Goal: Information Seeking & Learning: Learn about a topic

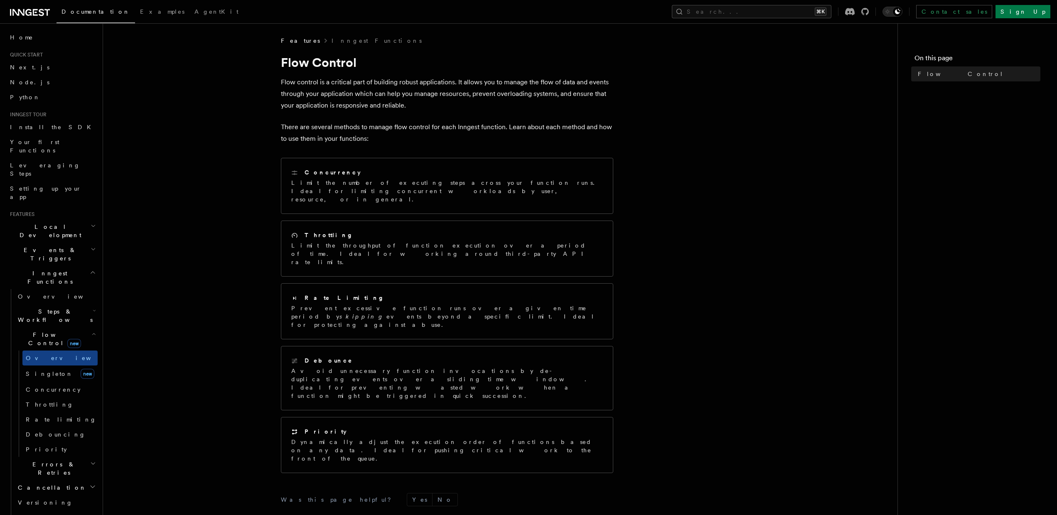
scroll to position [2, 0]
click at [25, 125] on span "Install the SDK" at bounding box center [53, 125] width 86 height 7
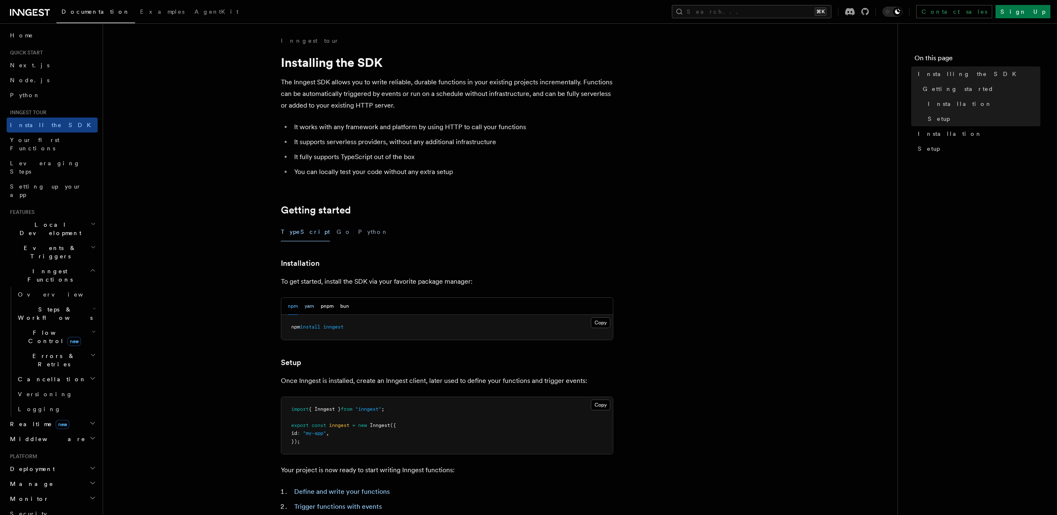
click at [310, 306] on button "yarn" at bounding box center [310, 306] width 10 height 17
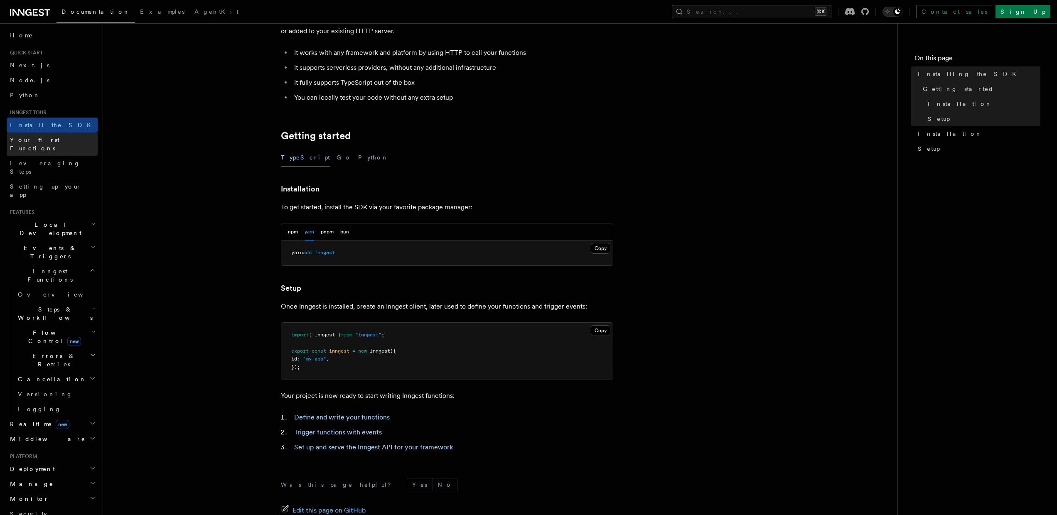
click at [52, 135] on link "Your first Functions" at bounding box center [52, 144] width 91 height 23
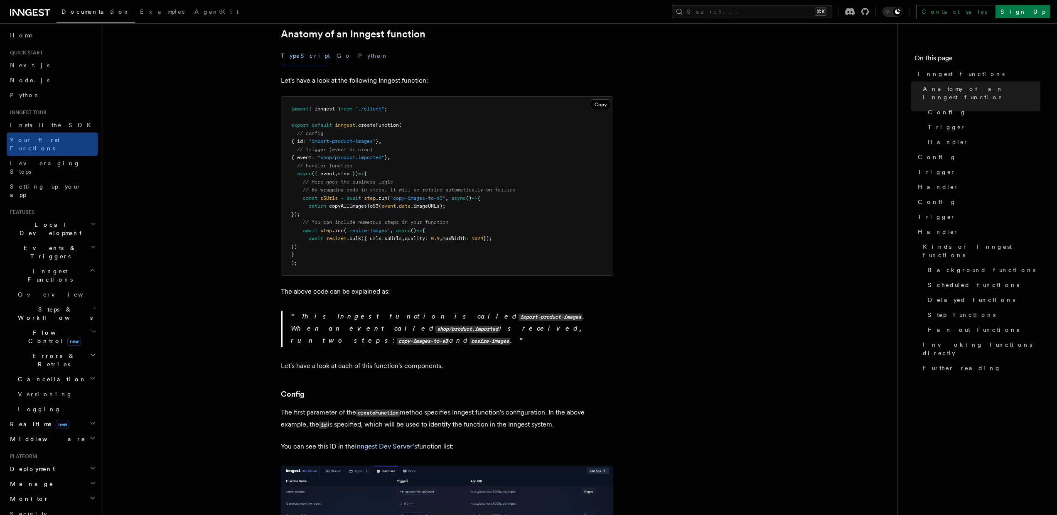
scroll to position [333, 0]
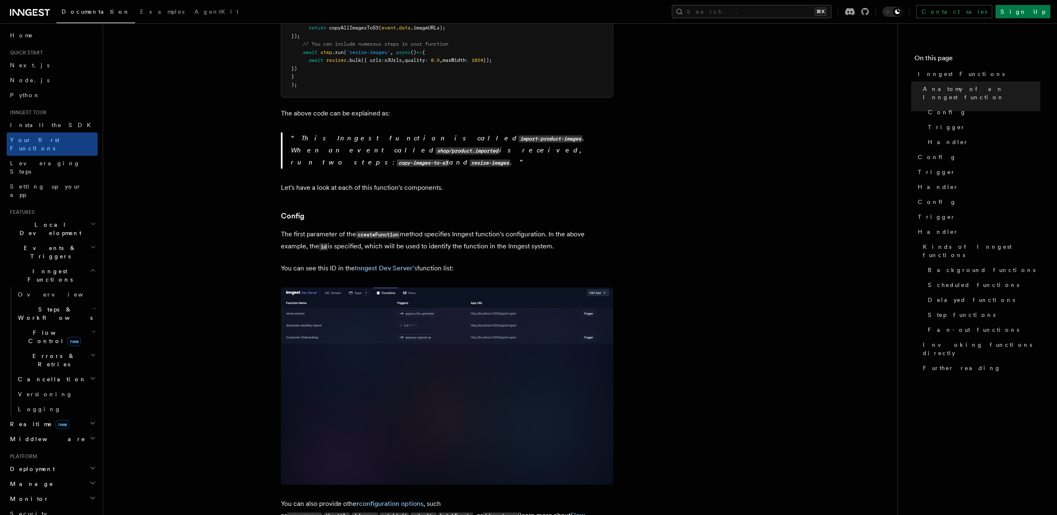
click at [396, 288] on img at bounding box center [447, 386] width 332 height 197
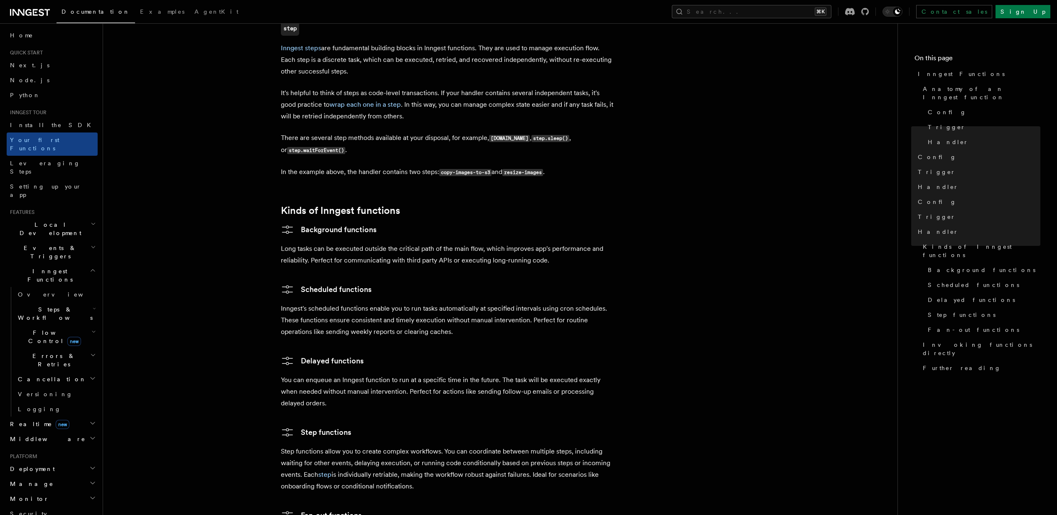
scroll to position [1141, 0]
click at [492, 355] on h3 "Delayed functions" at bounding box center [447, 361] width 332 height 13
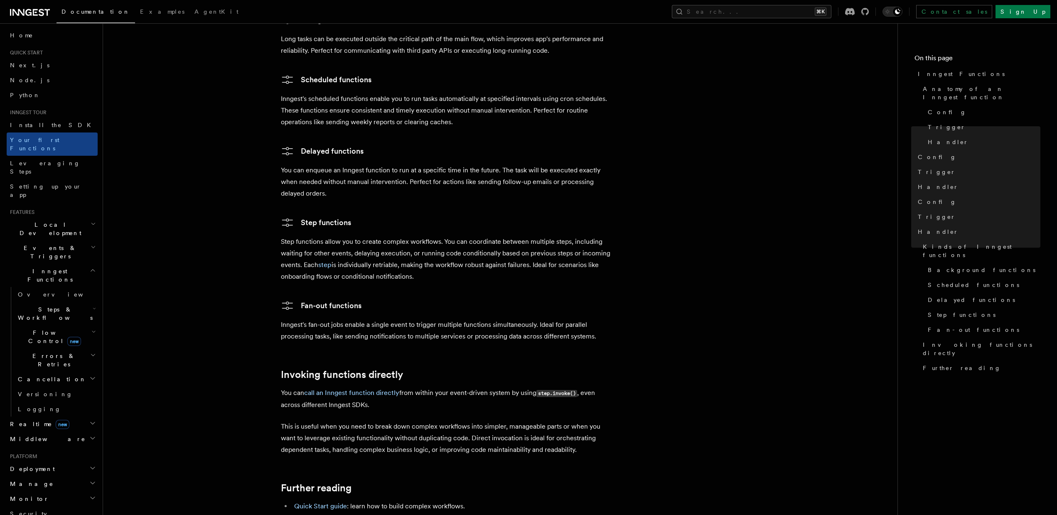
scroll to position [1480, 0]
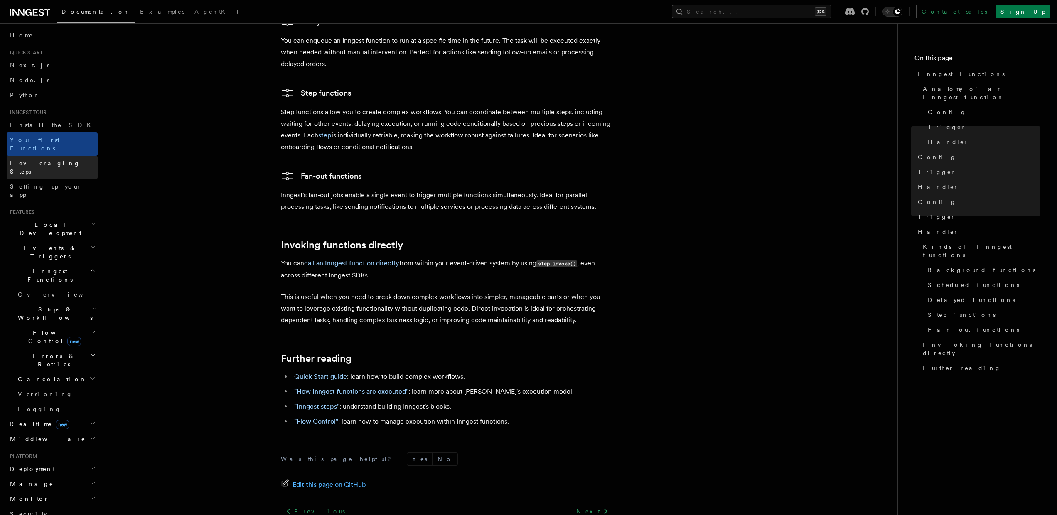
click at [65, 156] on link "Leveraging Steps" at bounding box center [52, 167] width 91 height 23
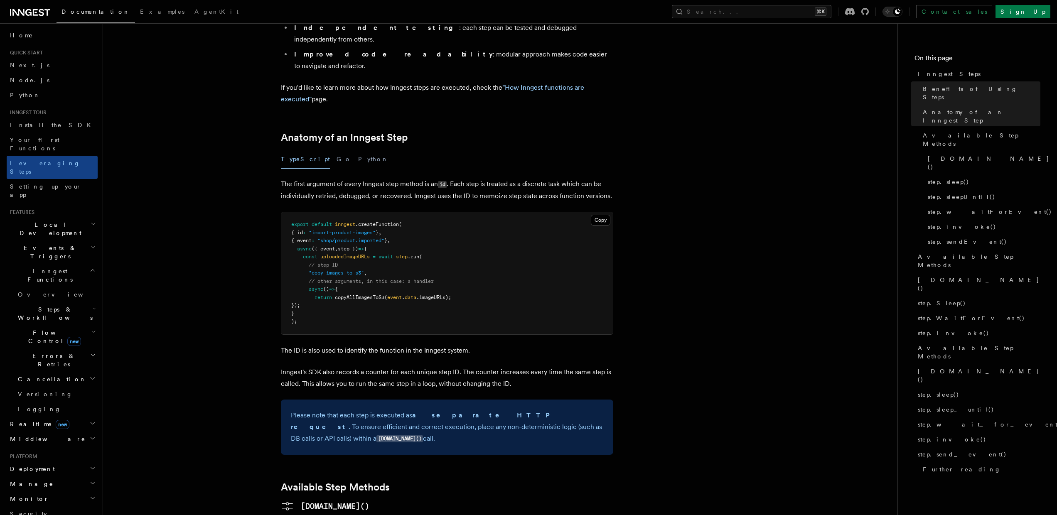
scroll to position [336, 0]
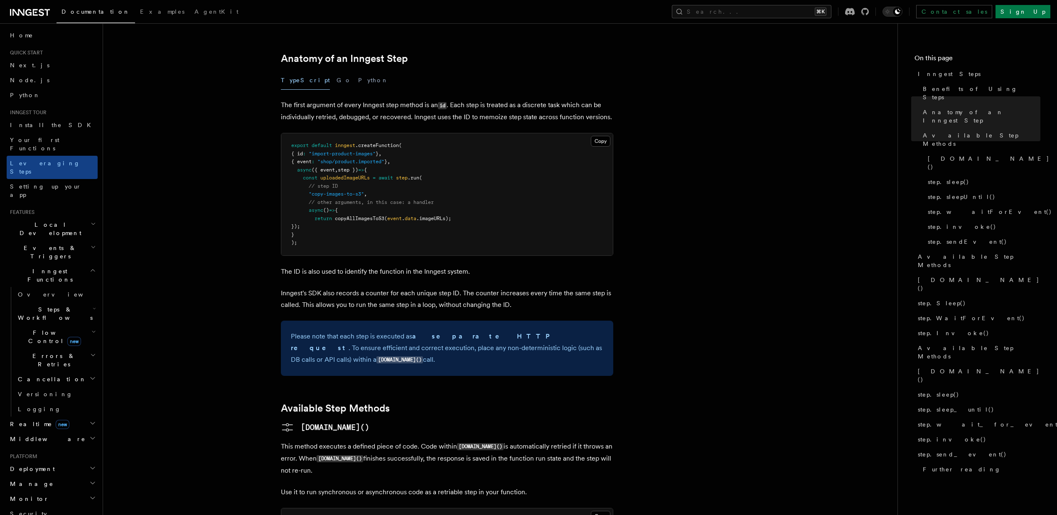
click at [321, 203] on pre "export default inngest .createFunction ( { id : "import-product-images" } , { e…" at bounding box center [447, 194] width 332 height 122
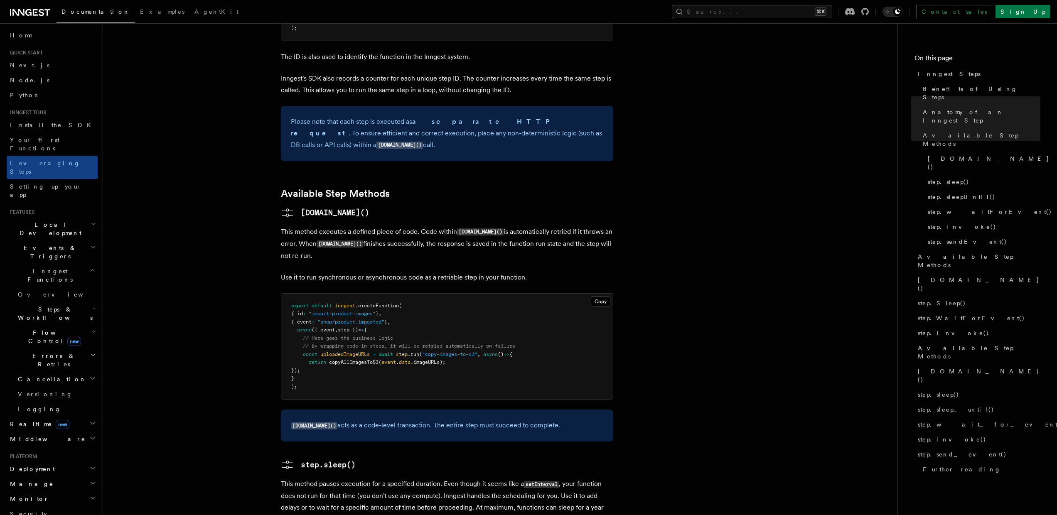
scroll to position [600, 0]
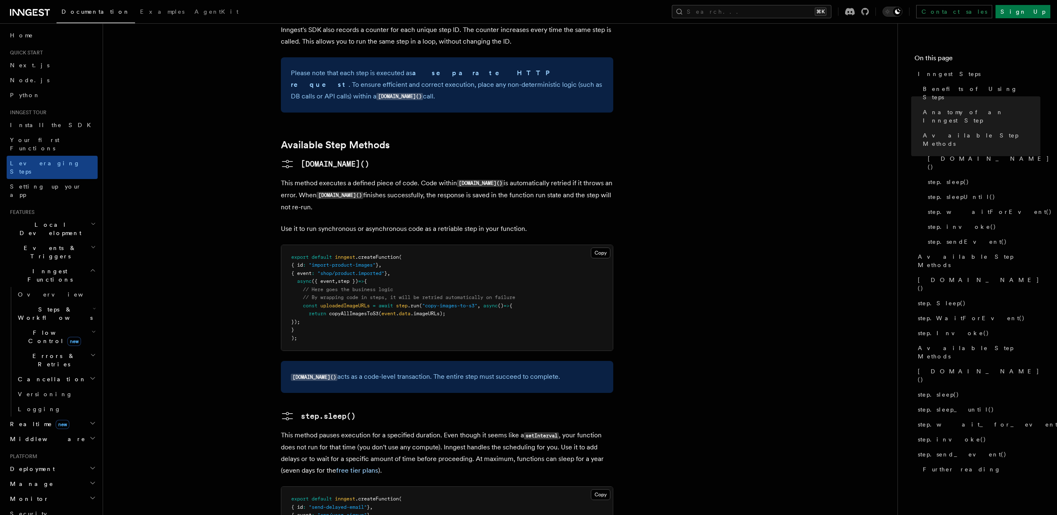
click at [328, 295] on span "// By wrapping code in steps, it will be retried automatically on failure" at bounding box center [409, 298] width 212 height 6
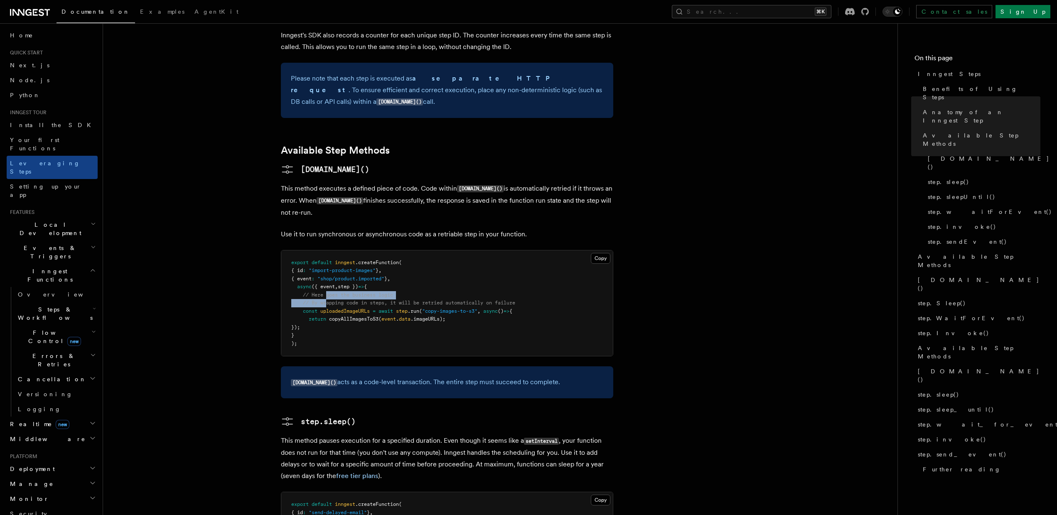
click at [328, 260] on code "export default inngest .createFunction ( { id : "import-product-images" } , { e…" at bounding box center [403, 303] width 224 height 87
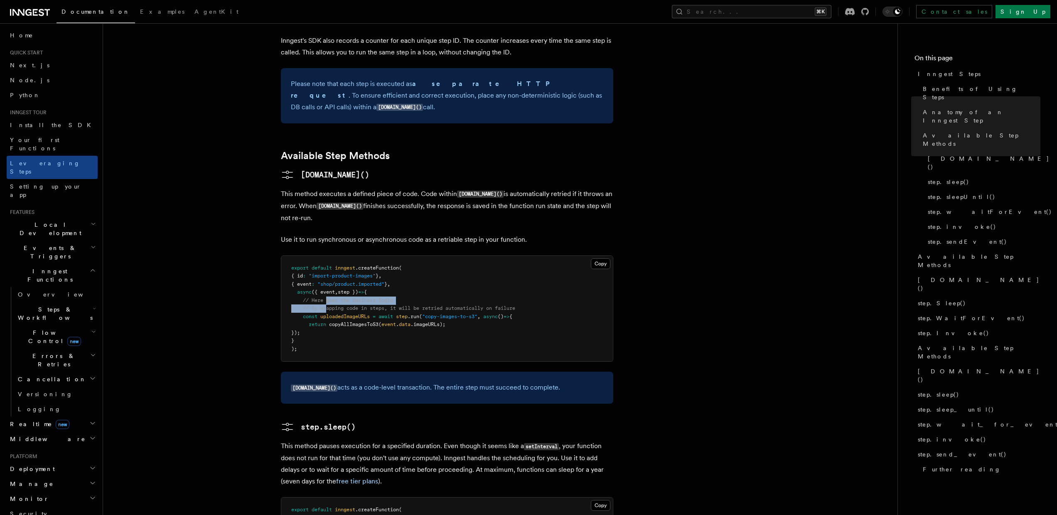
click at [331, 265] on code "export default inngest .createFunction ( { id : "import-product-images" } , { e…" at bounding box center [403, 308] width 224 height 87
click at [397, 255] on pre "export default inngest .createFunction ( { id : "import-product-images" } , { e…" at bounding box center [447, 308] width 332 height 106
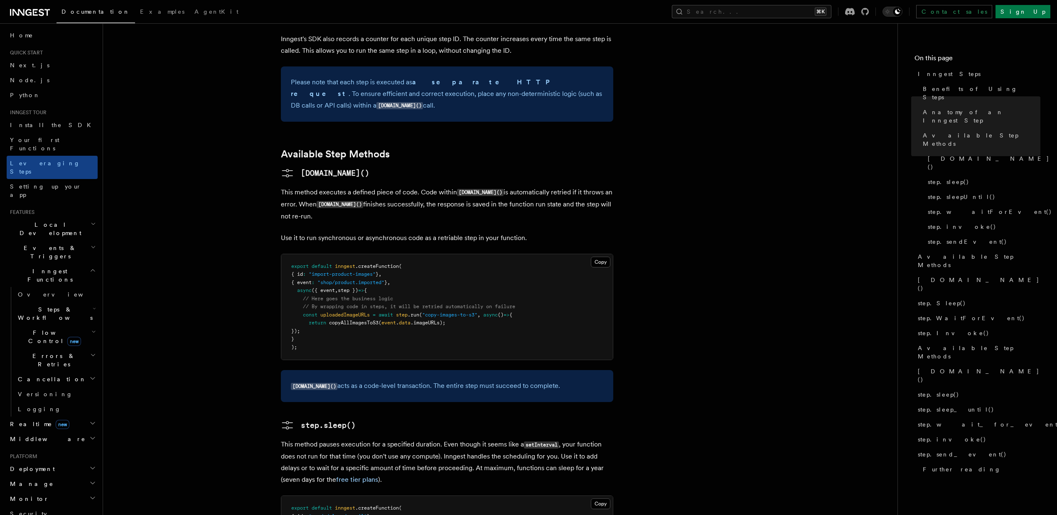
scroll to position [786, 0]
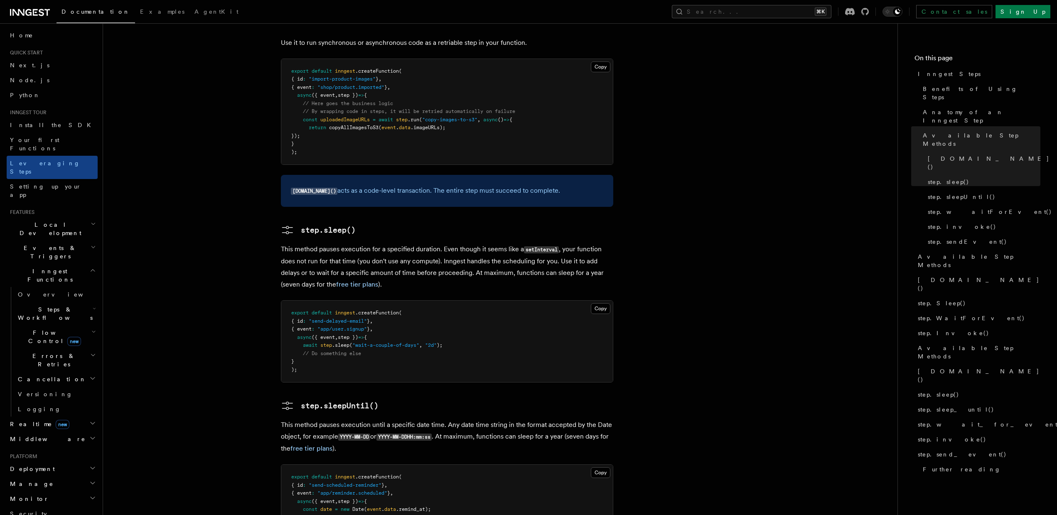
click at [482, 243] on p "This method pauses execution for a specified duration. Even though it seems lik…" at bounding box center [447, 266] width 332 height 47
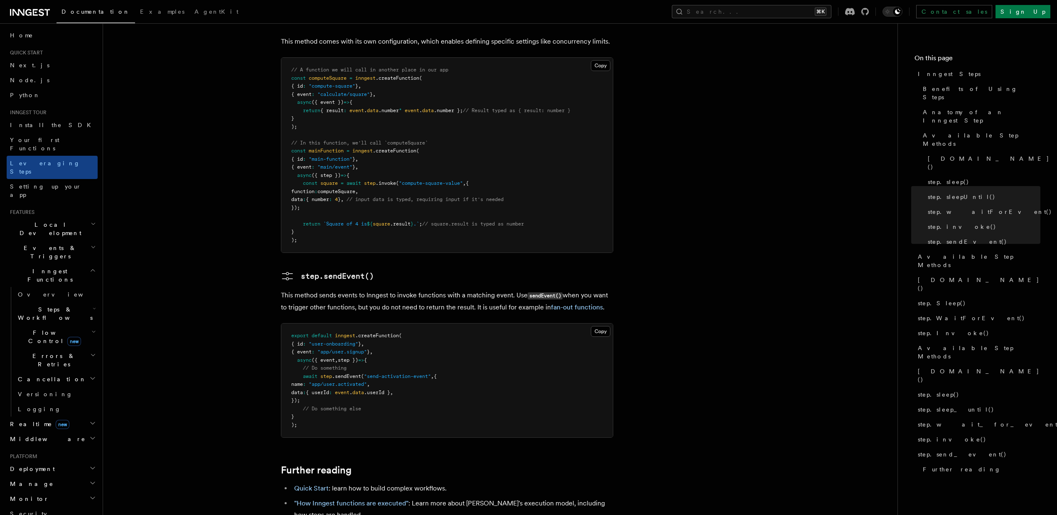
scroll to position [1576, 0]
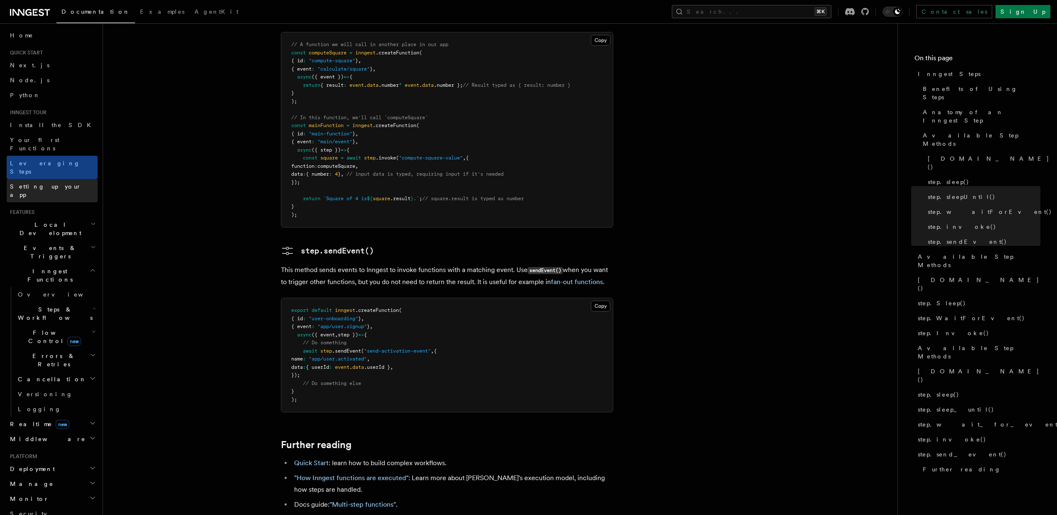
click at [39, 183] on span "Setting up your app" at bounding box center [45, 190] width 71 height 15
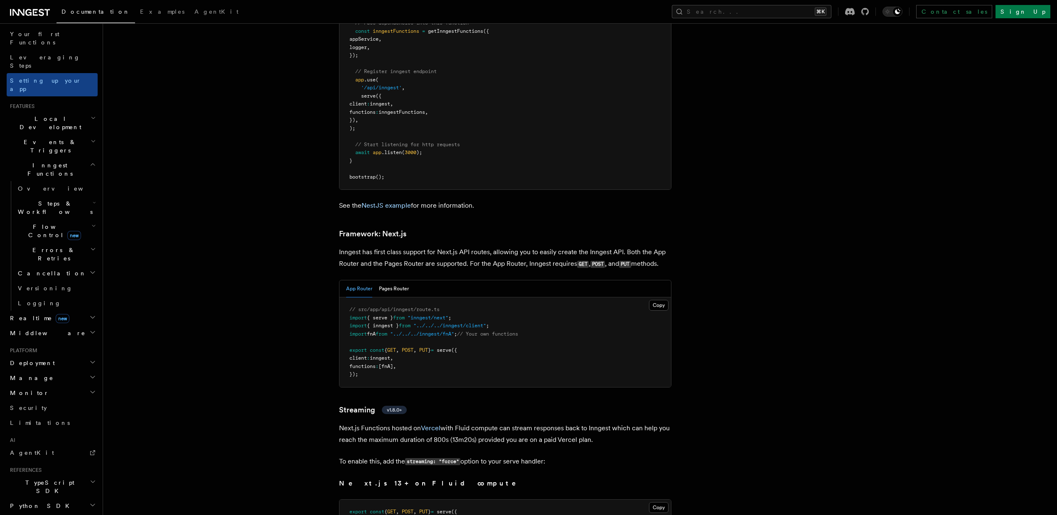
scroll to position [4990, 0]
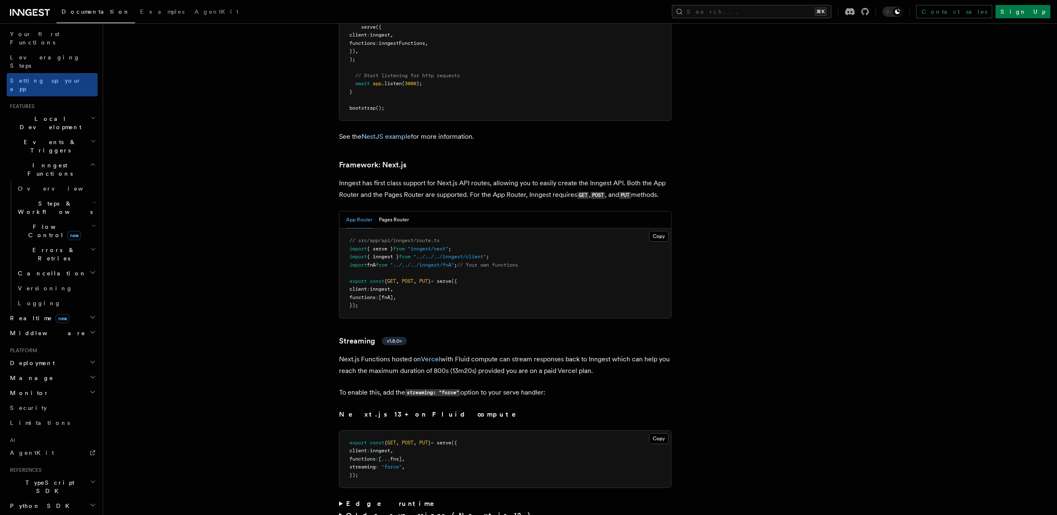
click at [58, 115] on span "Local Development" at bounding box center [49, 123] width 84 height 17
click at [52, 135] on link "Overview" at bounding box center [56, 142] width 83 height 15
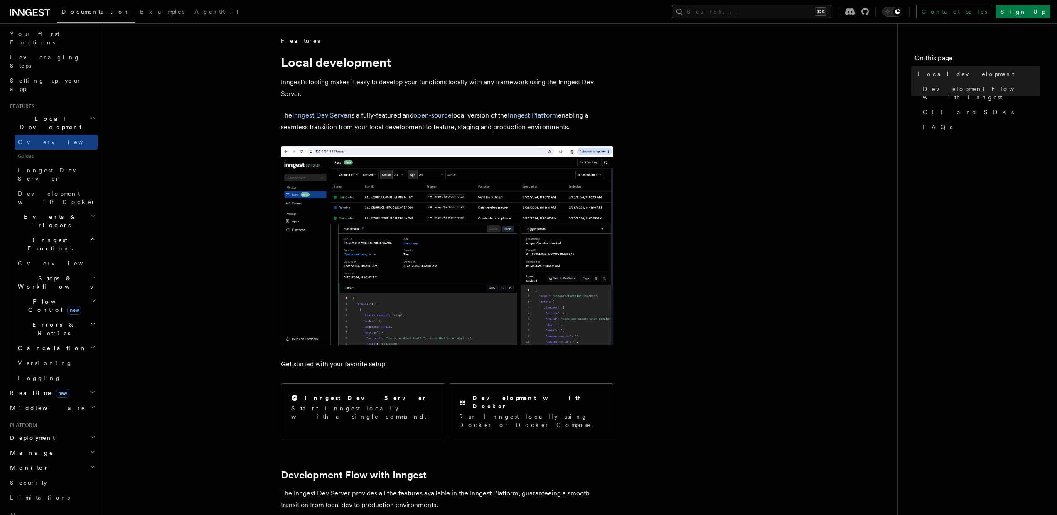
click at [407, 234] on img at bounding box center [447, 245] width 332 height 199
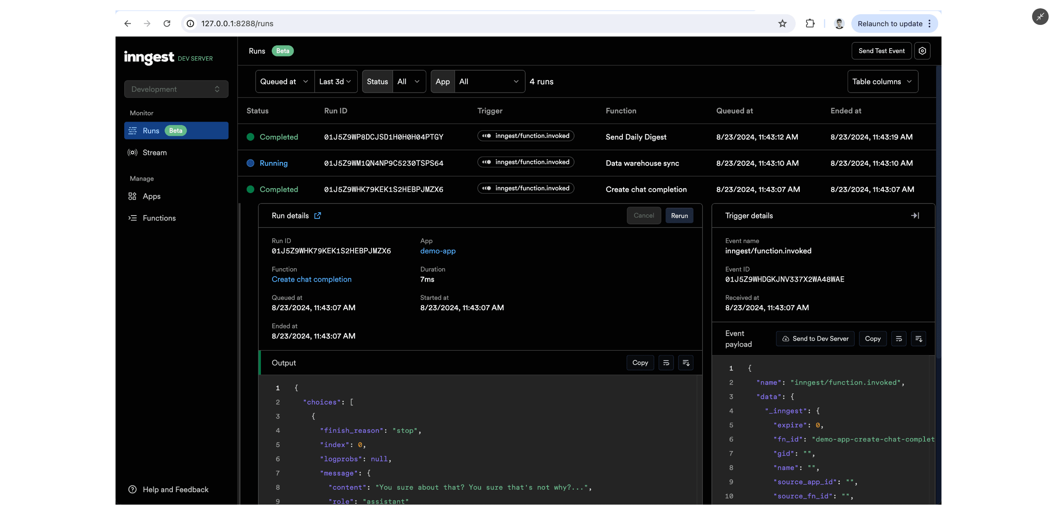
click at [404, 234] on img at bounding box center [529, 257] width 826 height 494
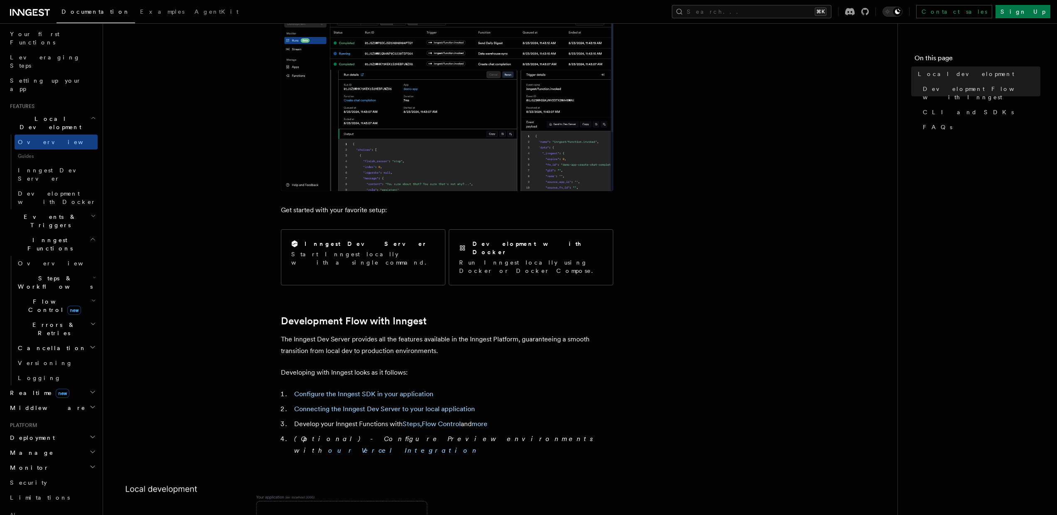
scroll to position [155, 0]
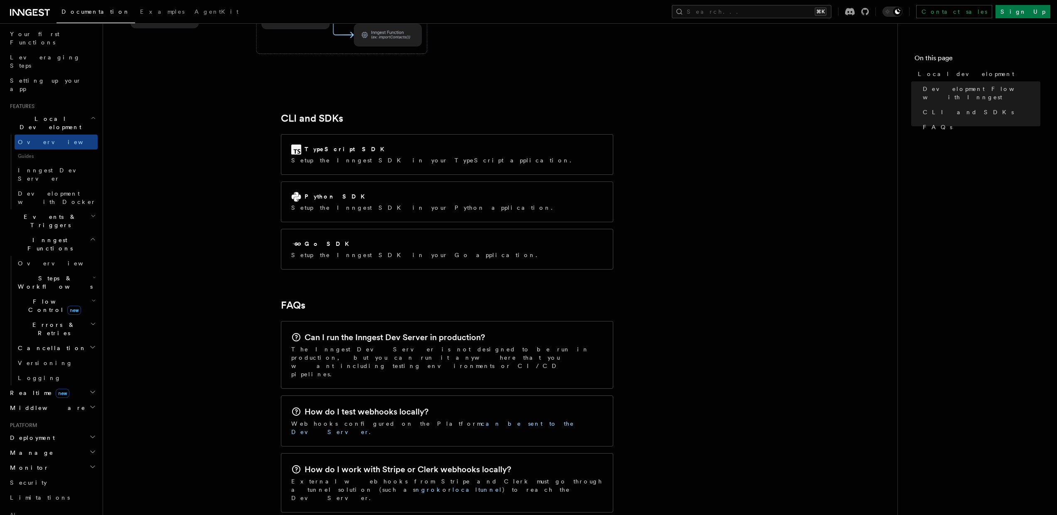
scroll to position [1026, 0]
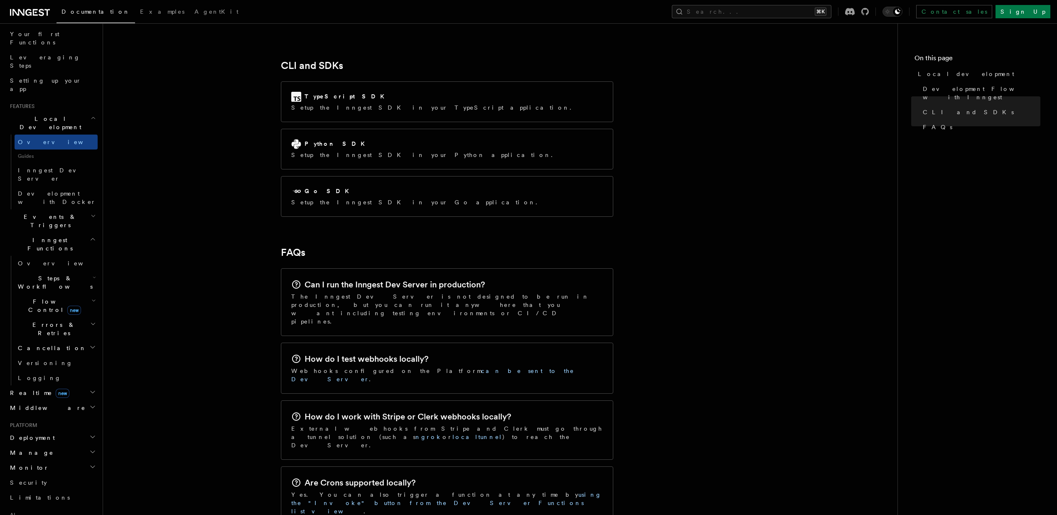
scroll to position [1077, 0]
click at [68, 209] on h2 "Events & Triggers" at bounding box center [52, 220] width 91 height 23
click at [42, 237] on span "Overview" at bounding box center [61, 240] width 86 height 7
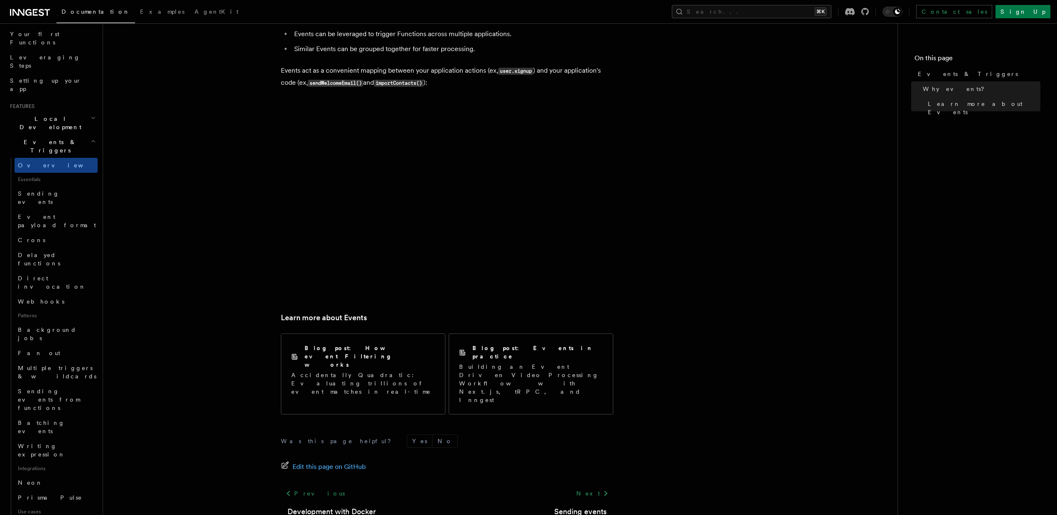
scroll to position [388, 0]
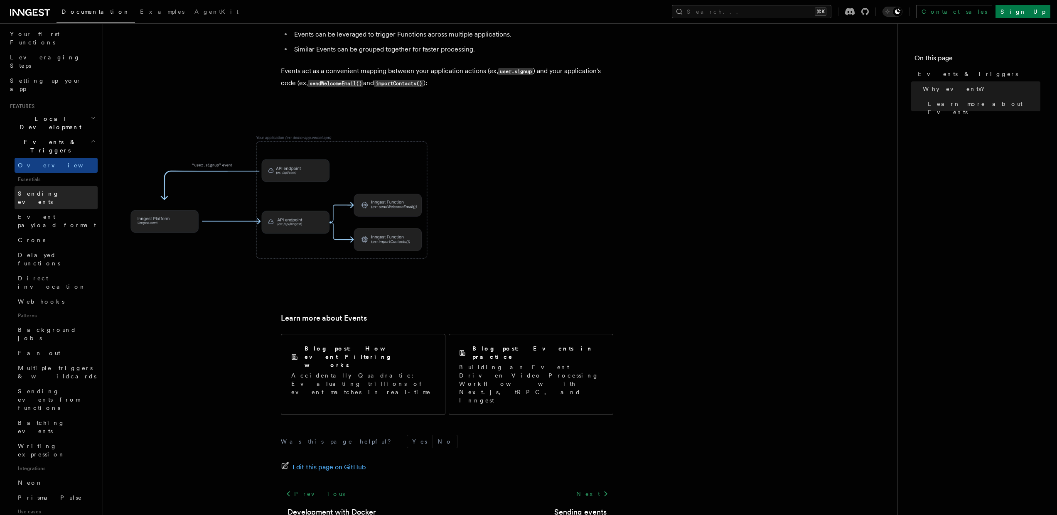
click at [62, 186] on link "Sending events" at bounding box center [56, 197] width 83 height 23
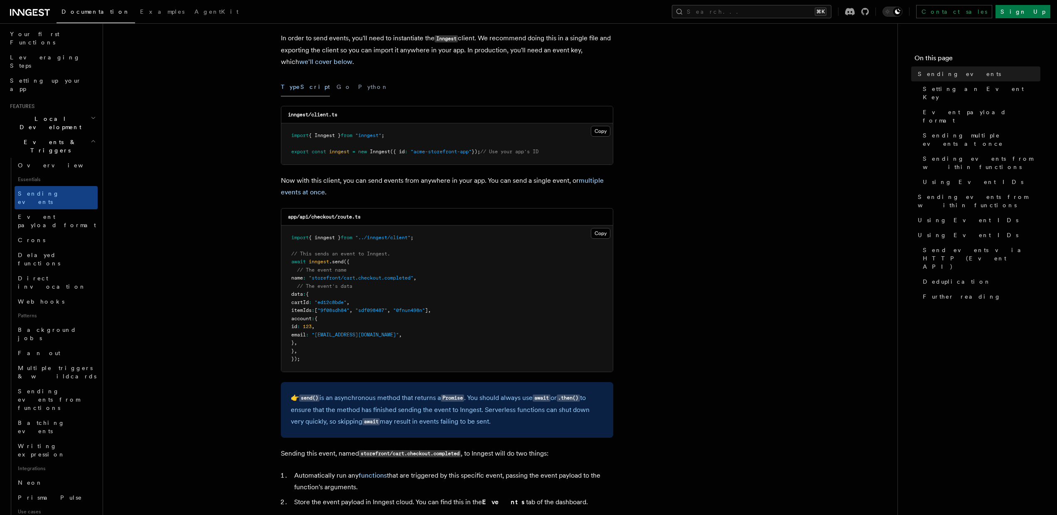
scroll to position [217, 0]
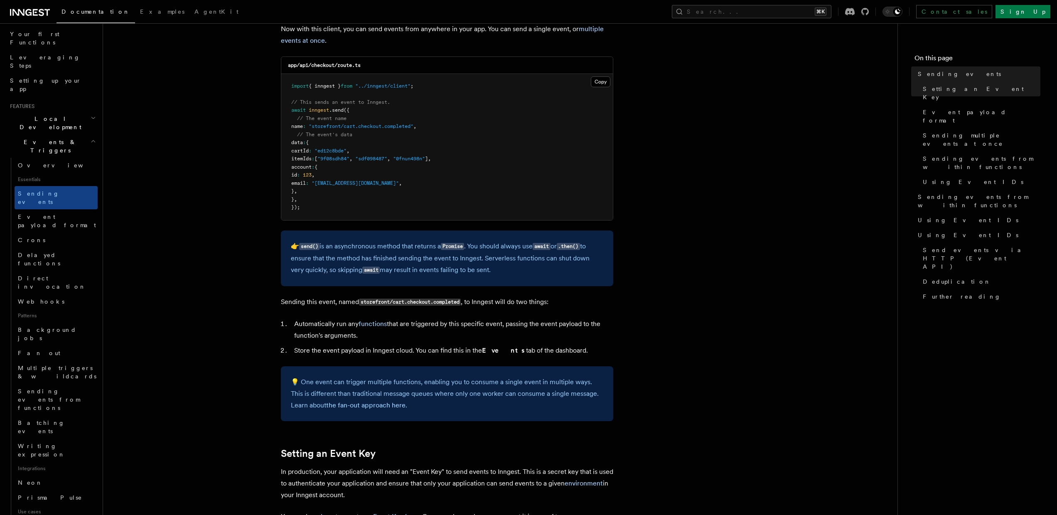
drag, startPoint x: 415, startPoint y: 312, endPoint x: 524, endPoint y: 303, distance: 108.3
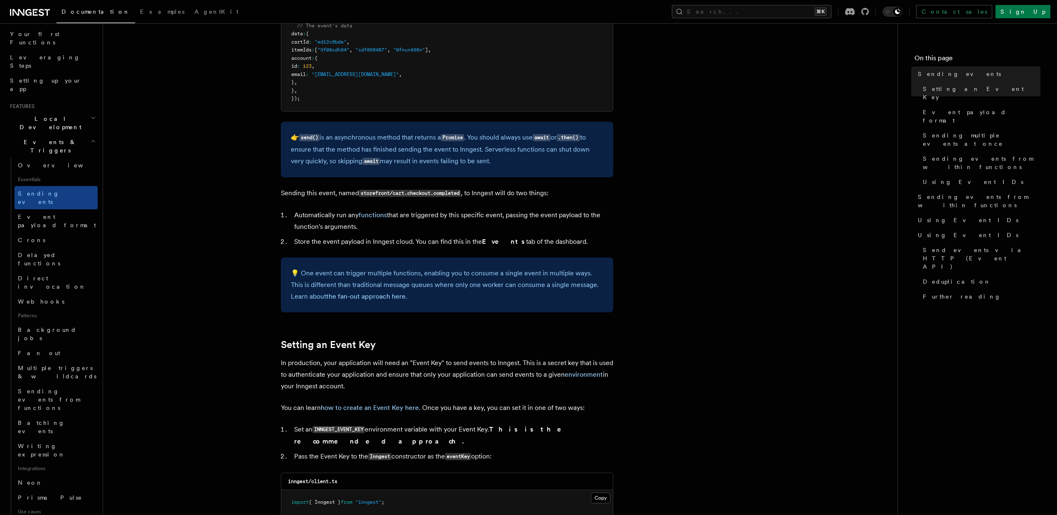
scroll to position [362, 0]
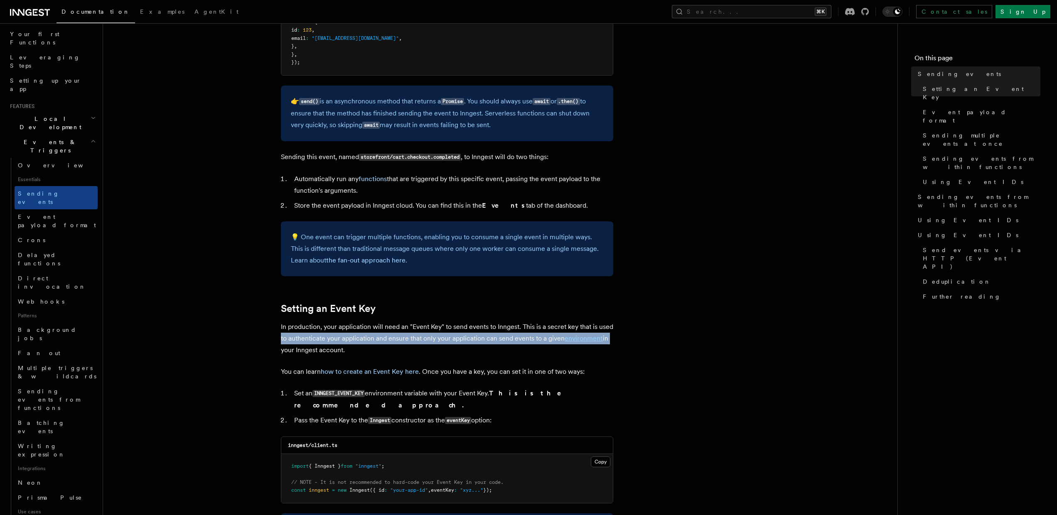
click at [612, 326] on p "In production, your application will need an "Event Key" to send events to Inng…" at bounding box center [447, 338] width 332 height 35
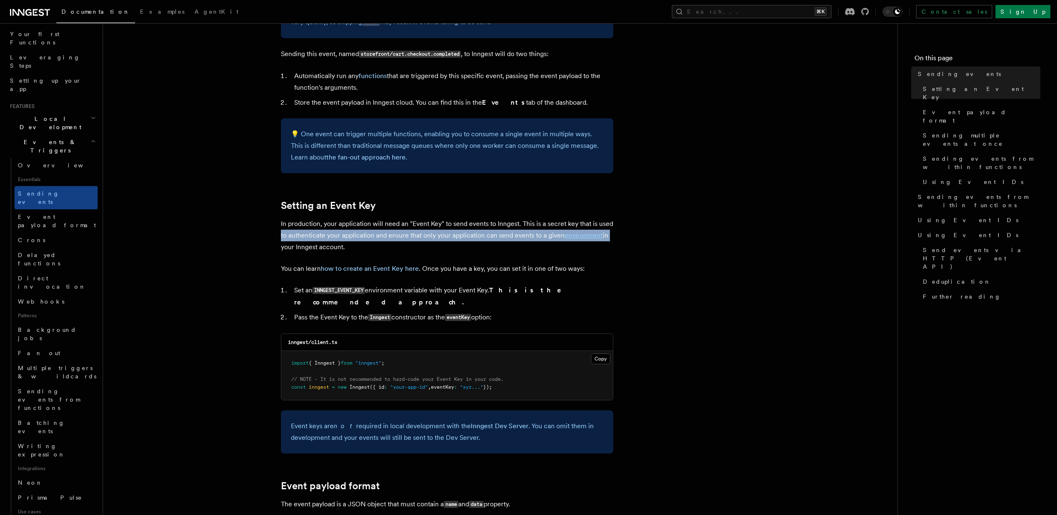
scroll to position [633, 0]
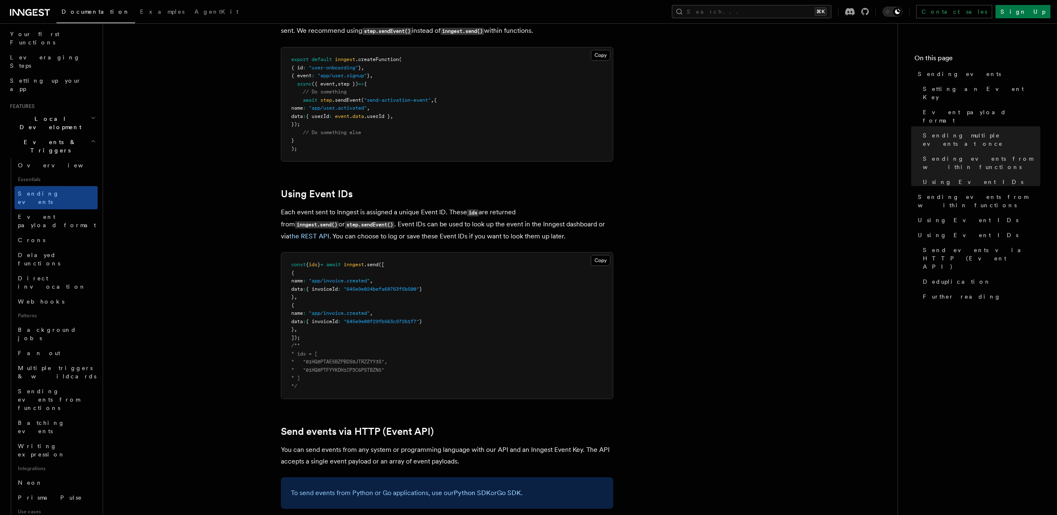
scroll to position [1611, 0]
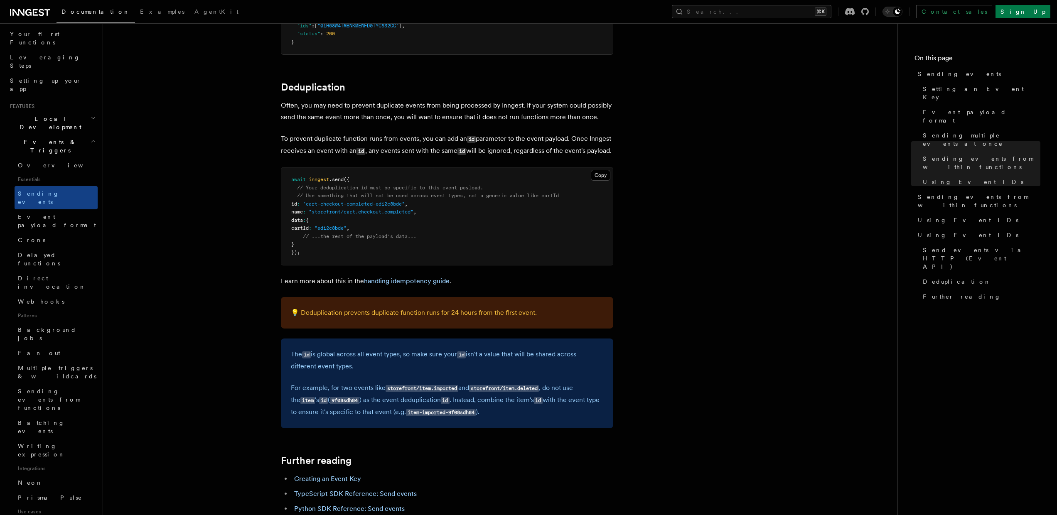
scroll to position [2146, 0]
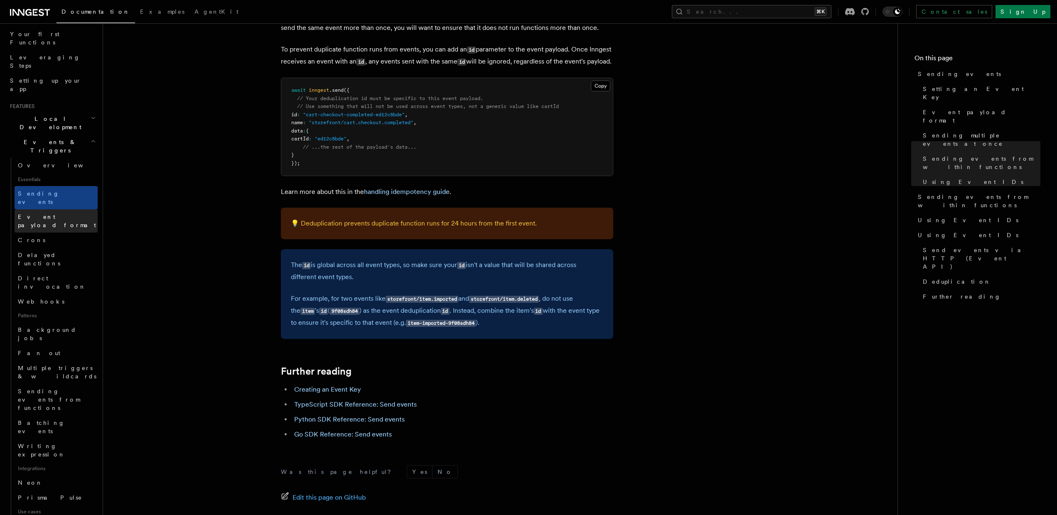
click at [54, 214] on span "Event payload format" at bounding box center [57, 221] width 78 height 15
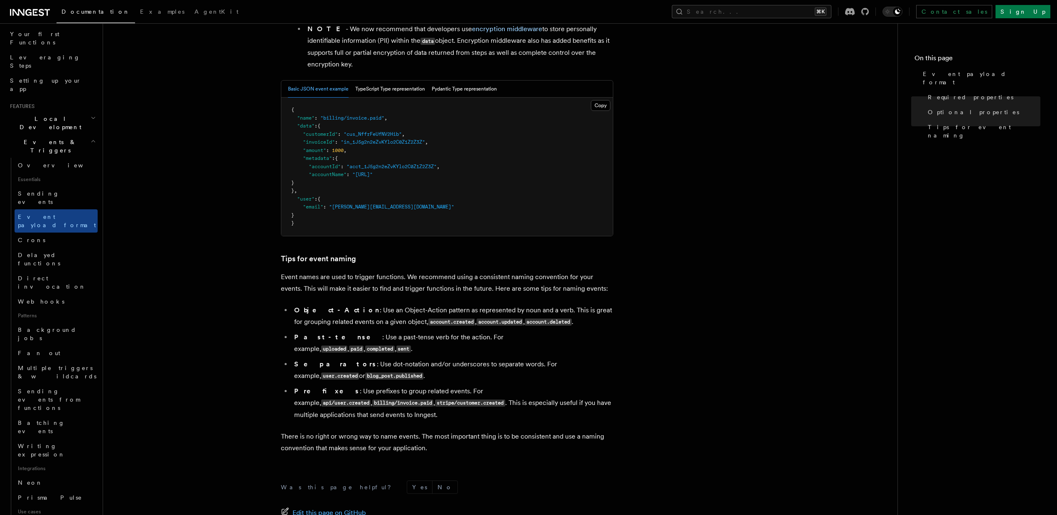
scroll to position [323, 0]
click at [32, 275] on span "Direct invocation" at bounding box center [52, 282] width 68 height 15
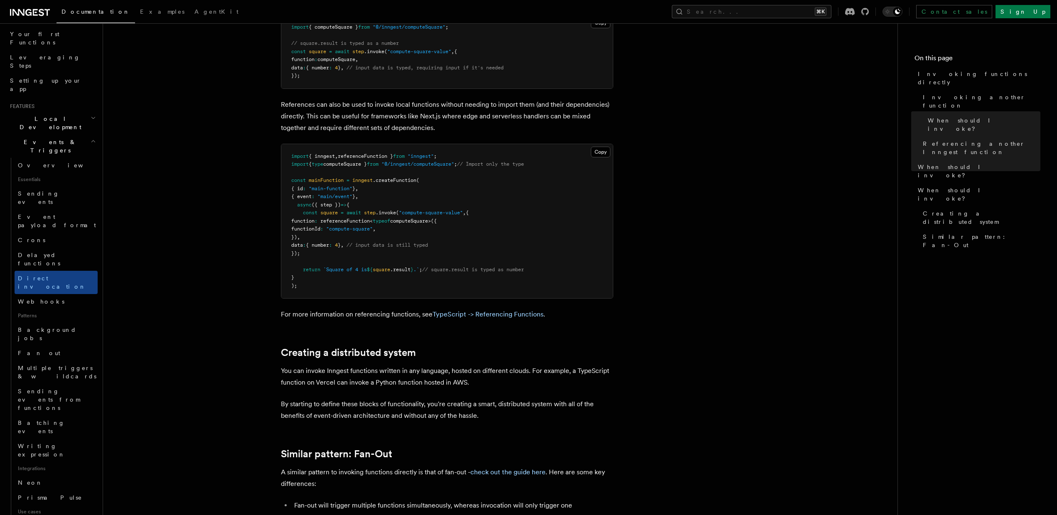
scroll to position [969, 0]
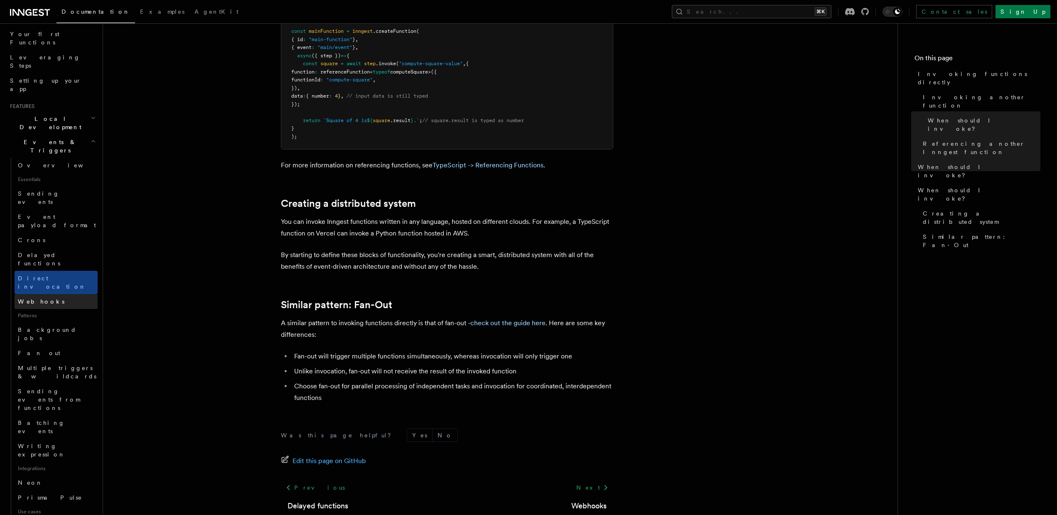
click at [52, 294] on link "Webhooks" at bounding box center [56, 301] width 83 height 15
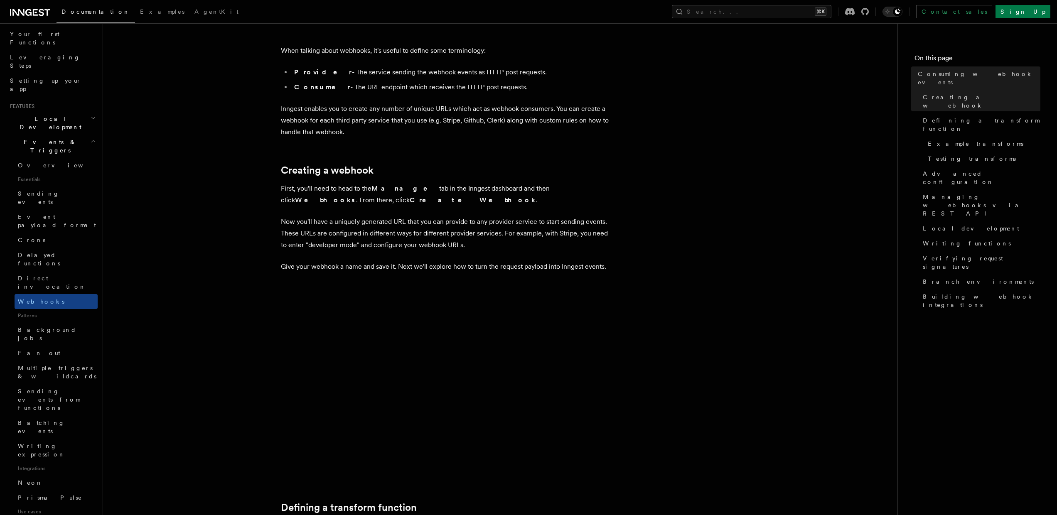
scroll to position [108, 0]
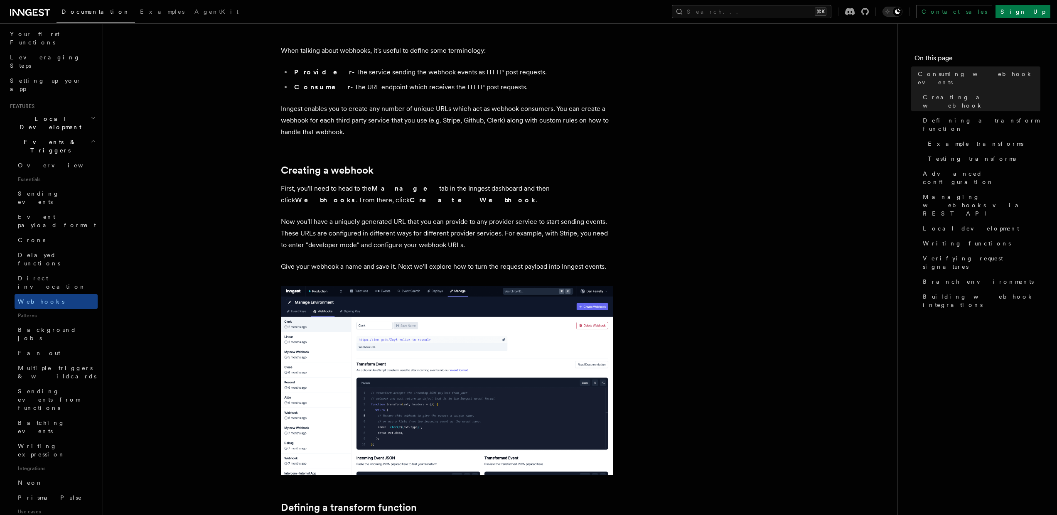
click at [499, 321] on img at bounding box center [447, 380] width 332 height 189
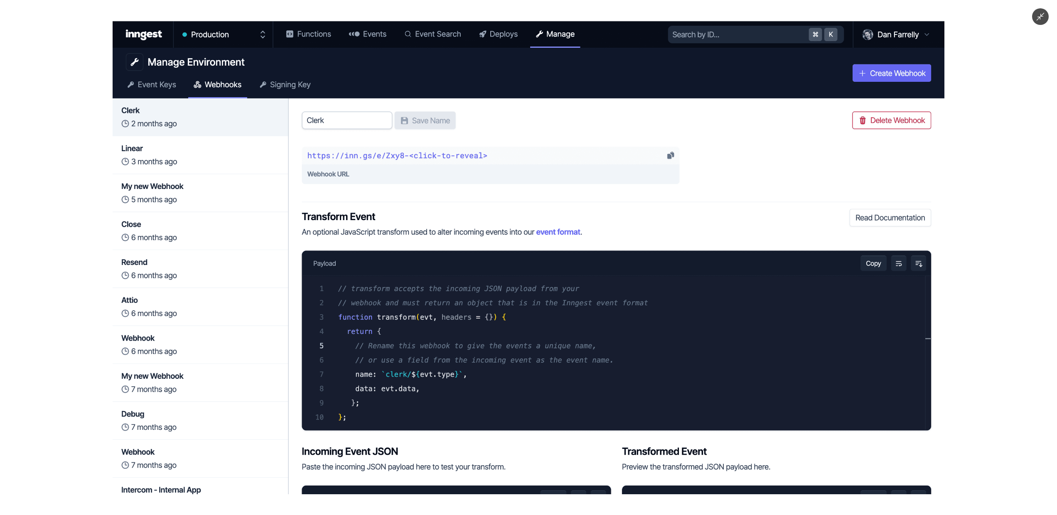
click at [509, 325] on img at bounding box center [529, 258] width 832 height 474
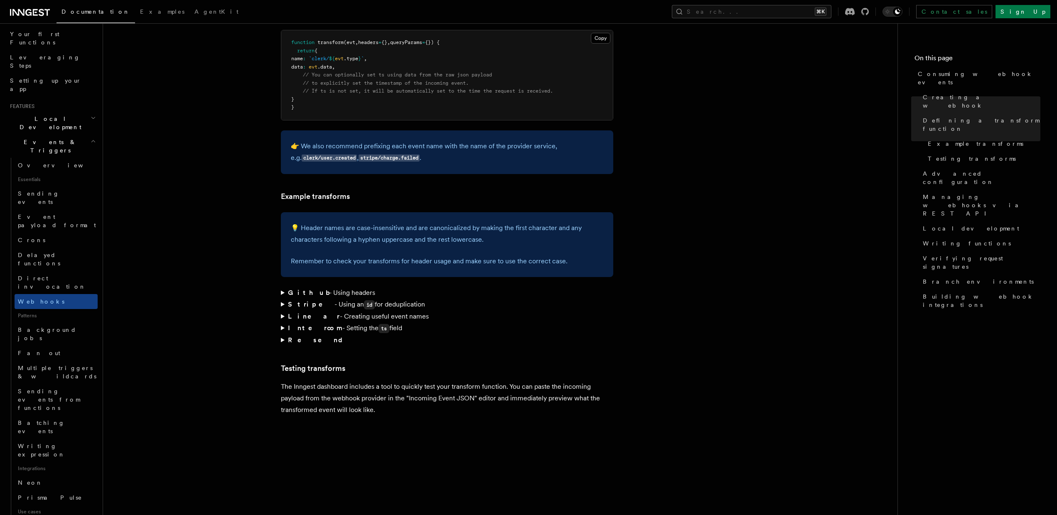
scroll to position [1131, 0]
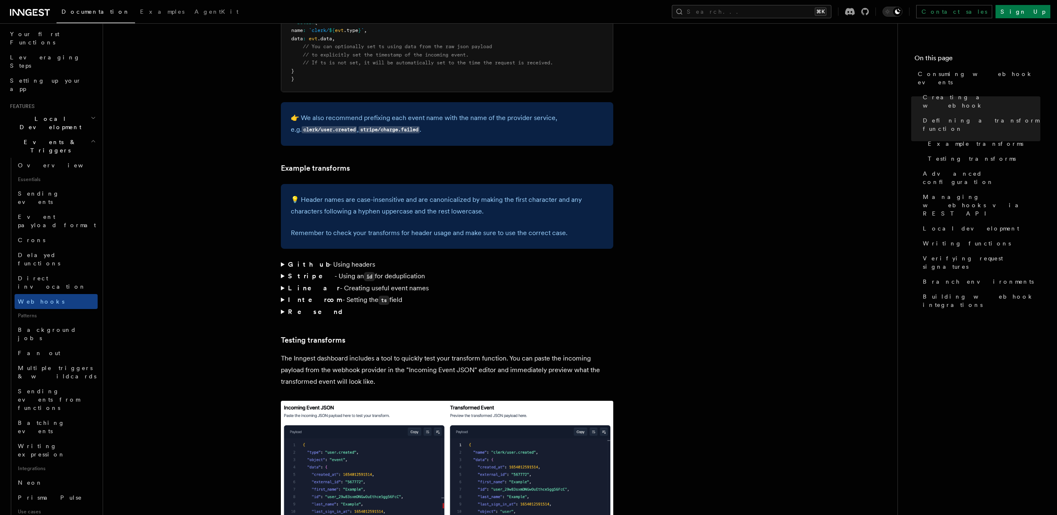
drag, startPoint x: 359, startPoint y: 261, endPoint x: 364, endPoint y: 258, distance: 6.5
click at [379, 296] on code "ts" at bounding box center [384, 300] width 11 height 9
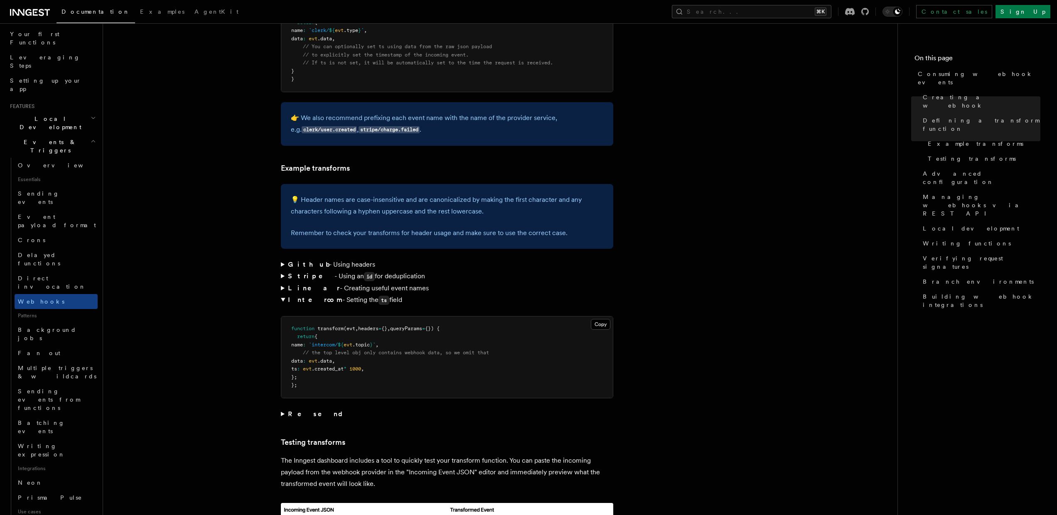
scroll to position [1135, 0]
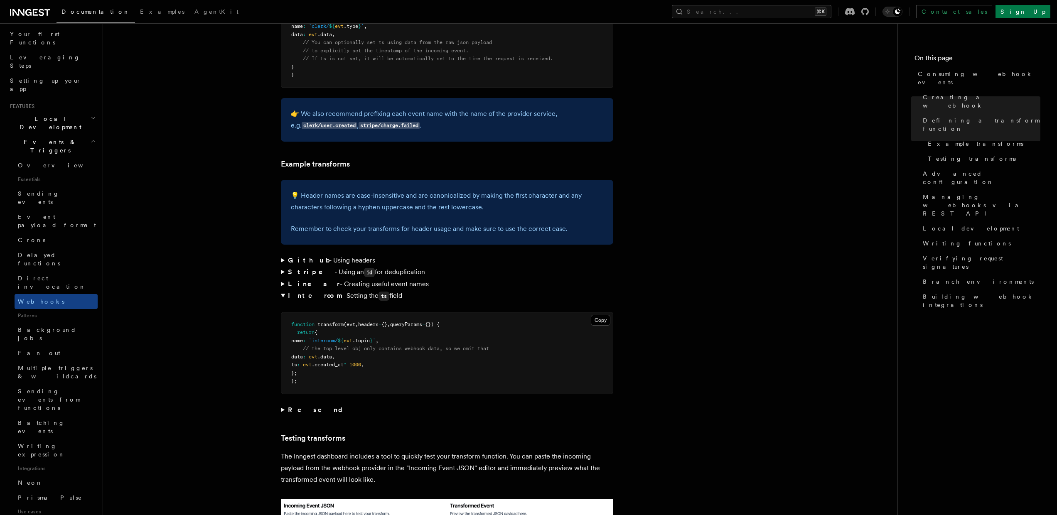
click at [362, 266] on summary "Stripe - Using an id for deduplication" at bounding box center [447, 272] width 332 height 12
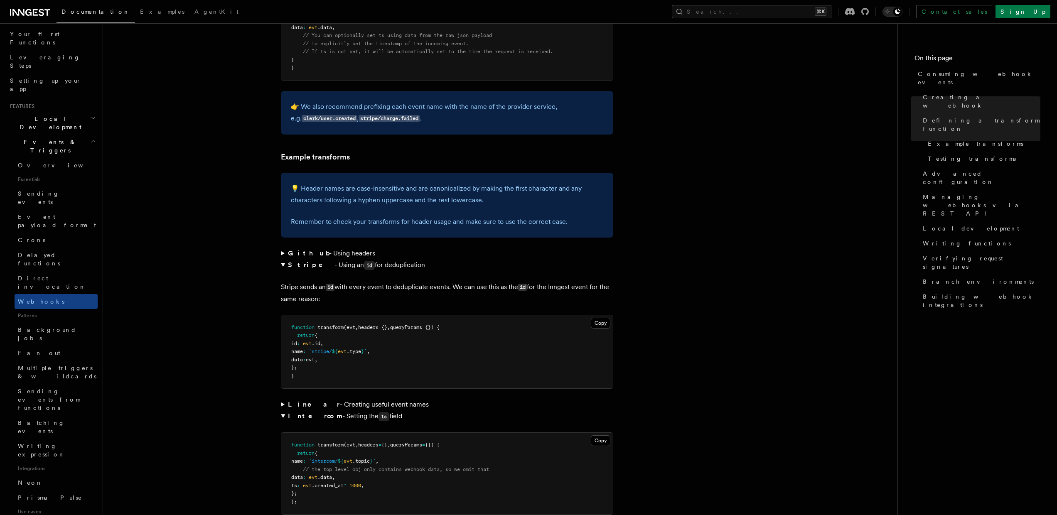
scroll to position [1141, 0]
click at [342, 249] on summary "Github - Using headers" at bounding box center [447, 255] width 332 height 12
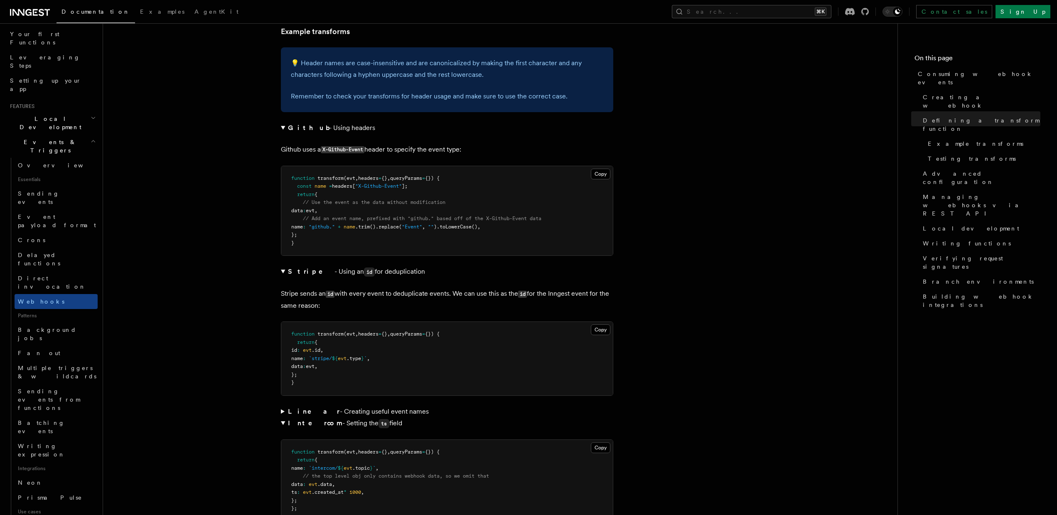
scroll to position [1363, 0]
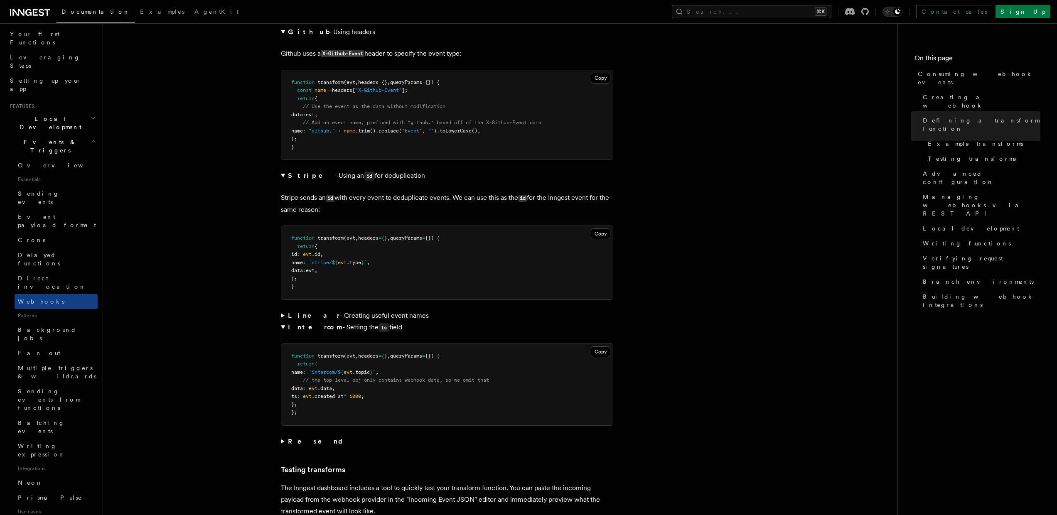
click at [362, 310] on summary "Linear - Creating useful event names" at bounding box center [447, 316] width 332 height 12
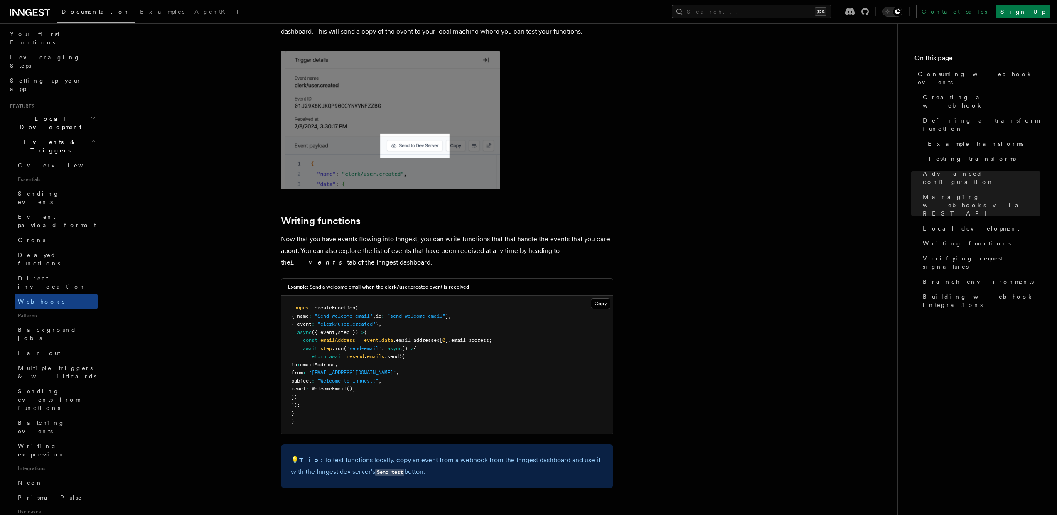
scroll to position [2430, 0]
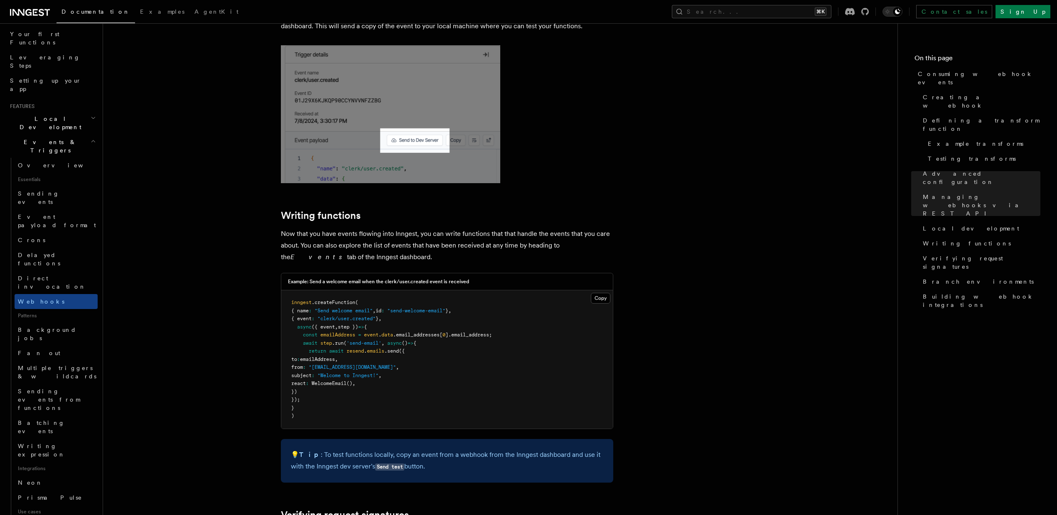
click at [492, 315] on pre "inngest .createFunction ( { name : "Send welcome email" , id : "send-welcome-em…" at bounding box center [447, 359] width 332 height 138
click at [474, 329] on pre "inngest .createFunction ( { name : "Send welcome email" , id : "send-welcome-em…" at bounding box center [447, 359] width 332 height 138
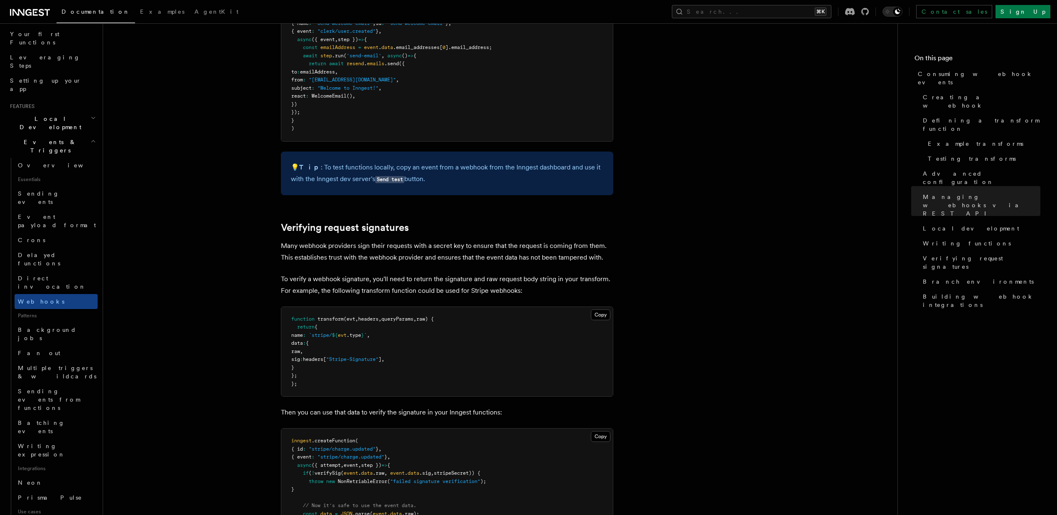
scroll to position [2851, 0]
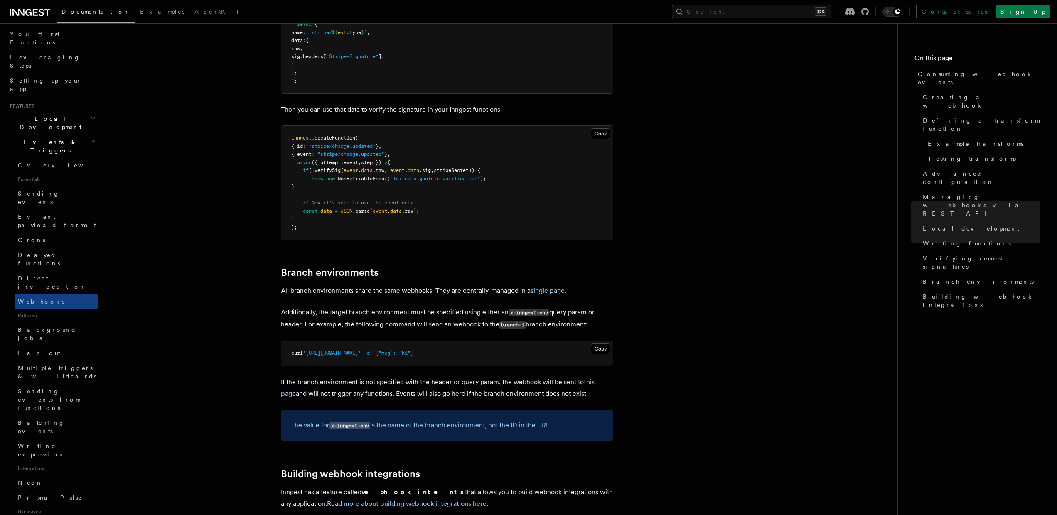
scroll to position [3090, 0]
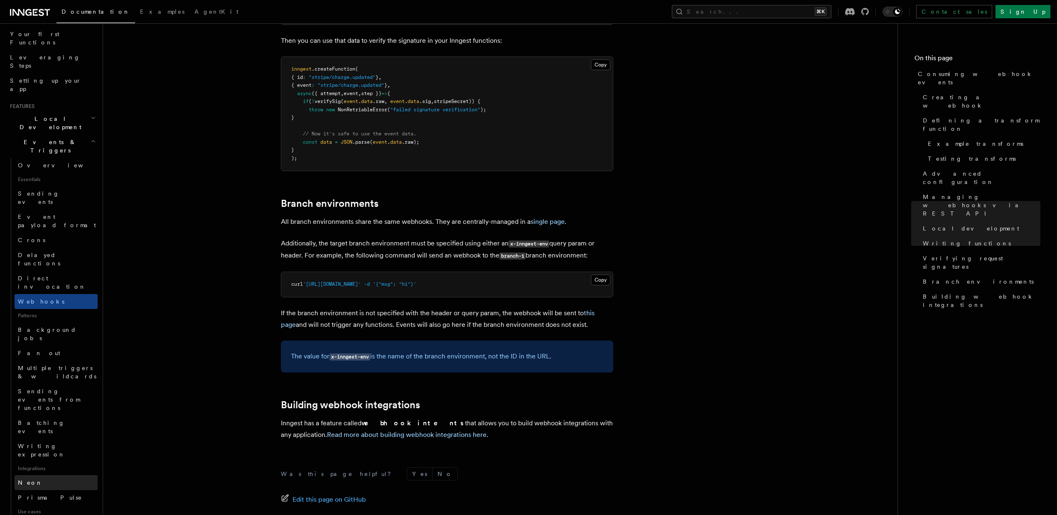
click at [41, 475] on link "Neon" at bounding box center [56, 482] width 83 height 15
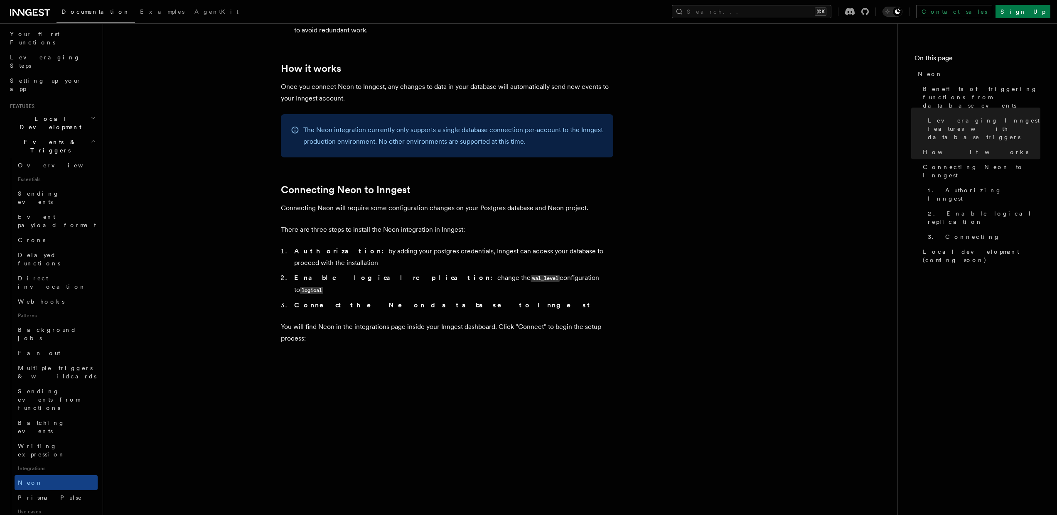
scroll to position [465, 0]
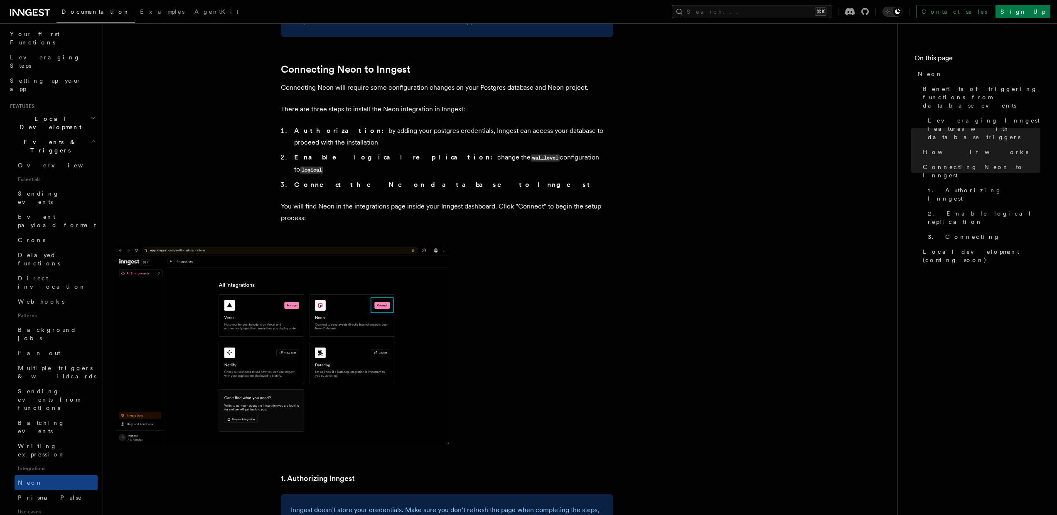
click at [349, 341] on img at bounding box center [282, 345] width 332 height 199
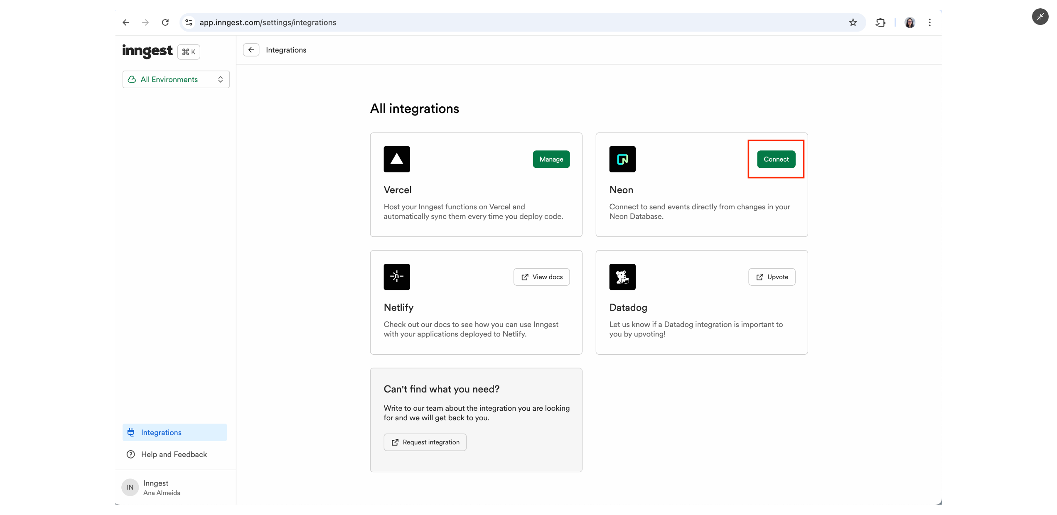
click at [350, 342] on img at bounding box center [529, 257] width 826 height 494
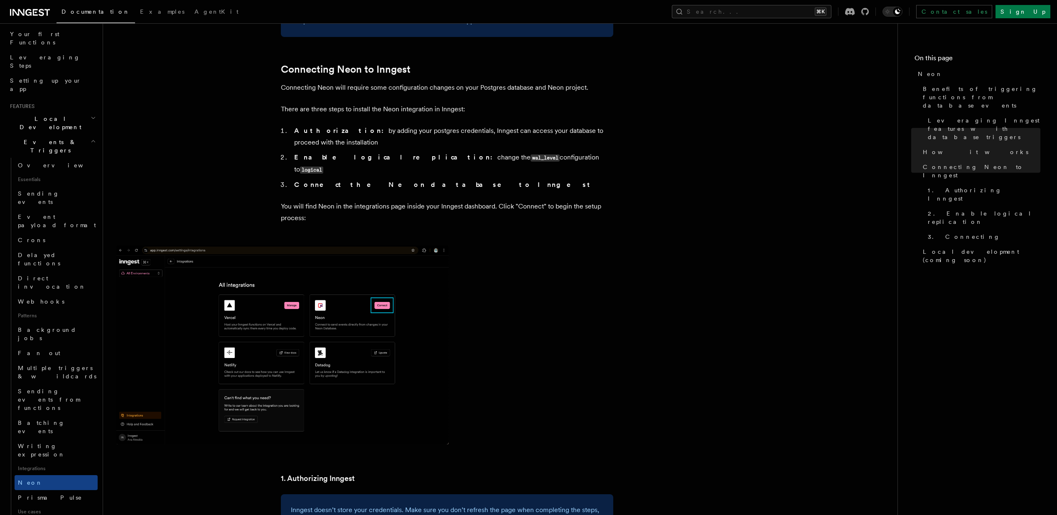
click at [350, 342] on img at bounding box center [282, 345] width 332 height 199
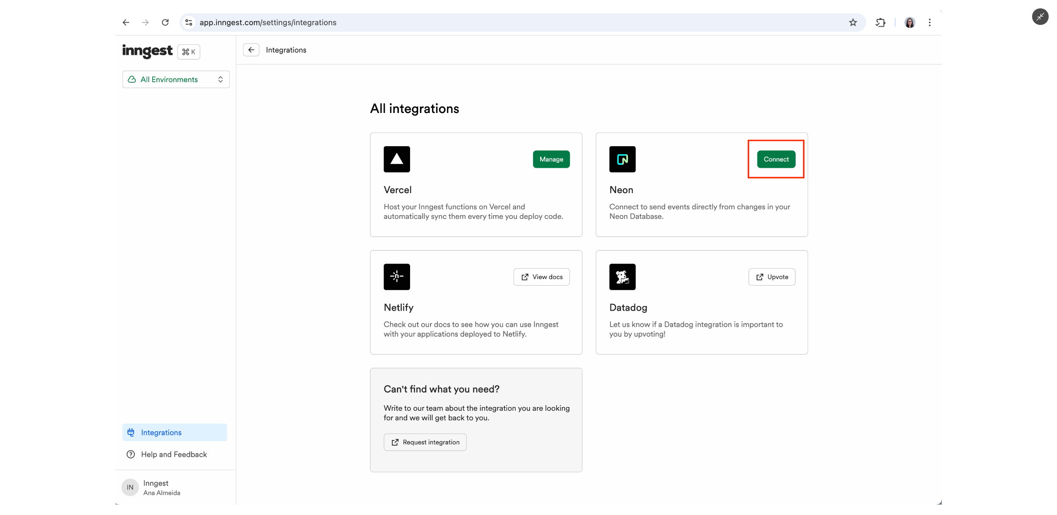
click at [375, 332] on img at bounding box center [529, 257] width 826 height 494
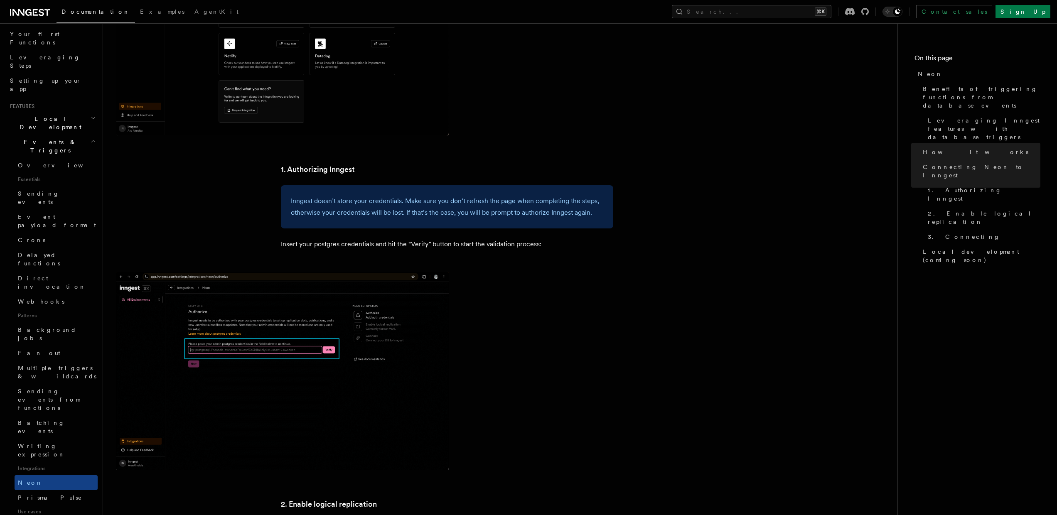
scroll to position [1087, 0]
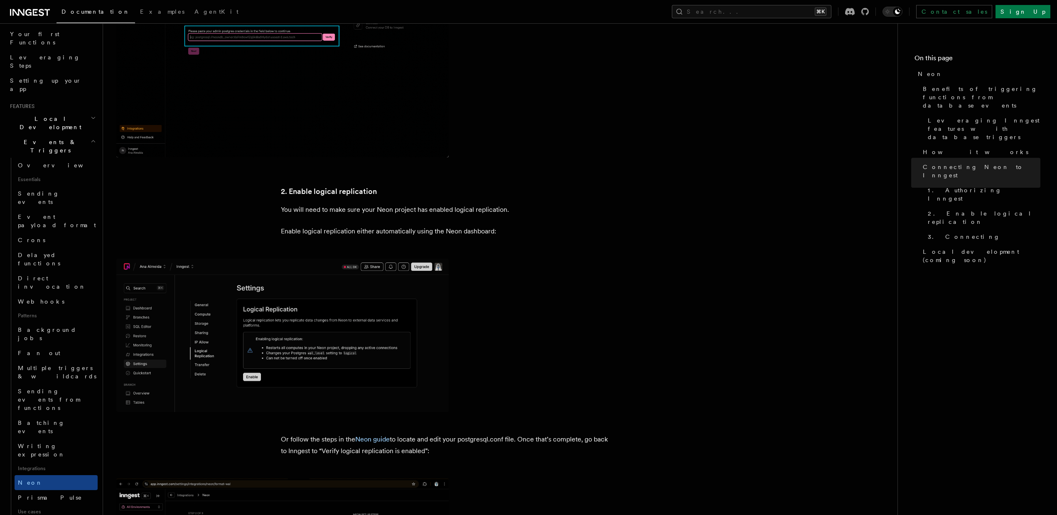
click at [325, 352] on img at bounding box center [282, 335] width 332 height 153
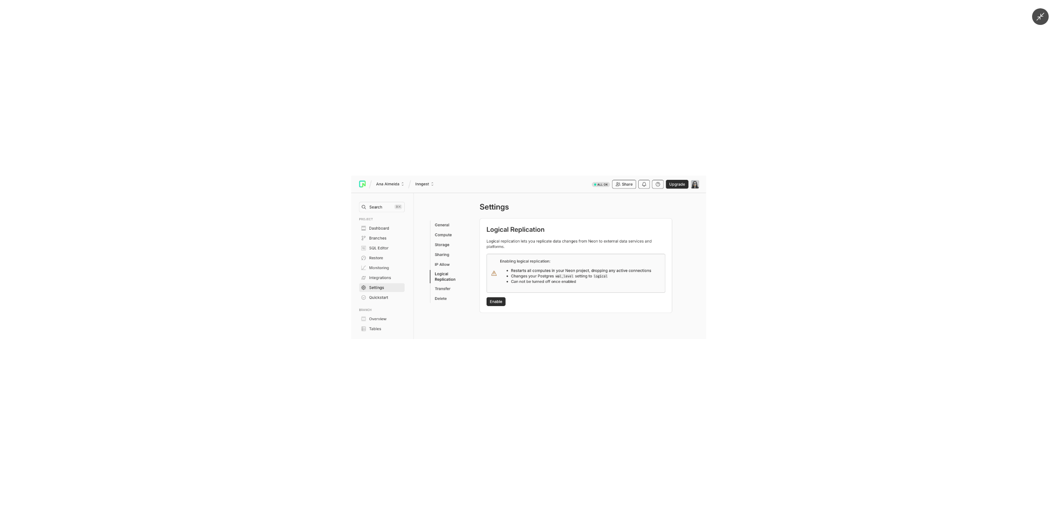
click at [529, 241] on img at bounding box center [528, 257] width 355 height 163
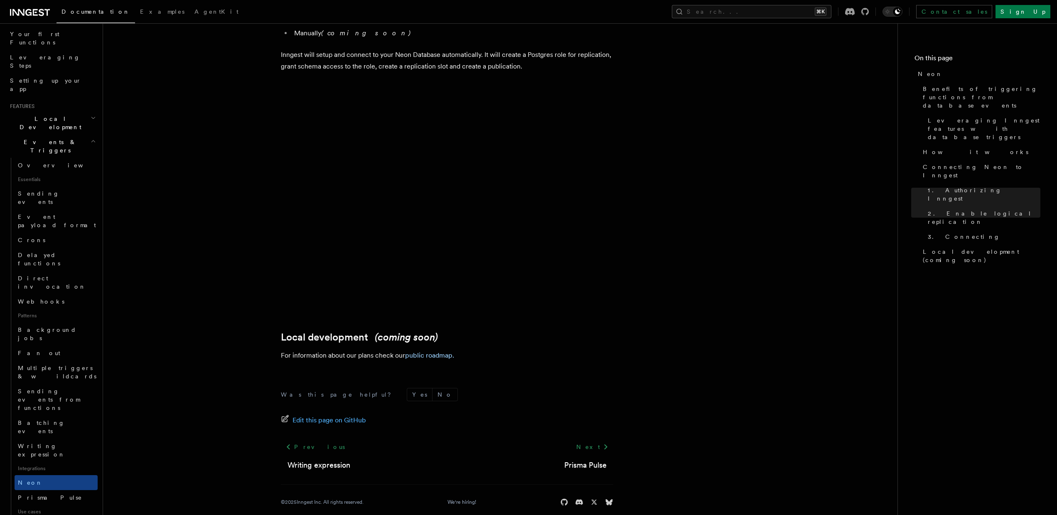
scroll to position [1820, 0]
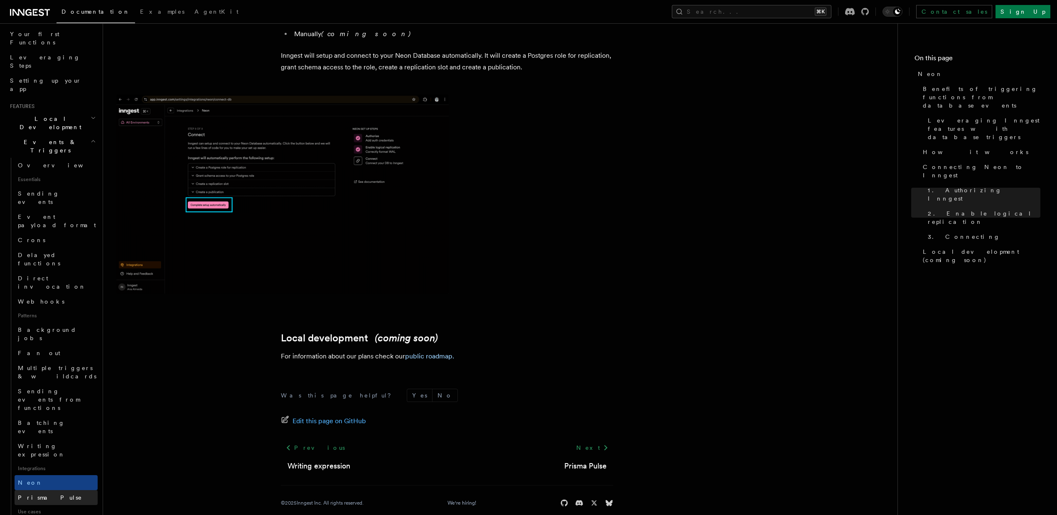
click at [49, 494] on span "Prisma Pulse" at bounding box center [50, 497] width 64 height 7
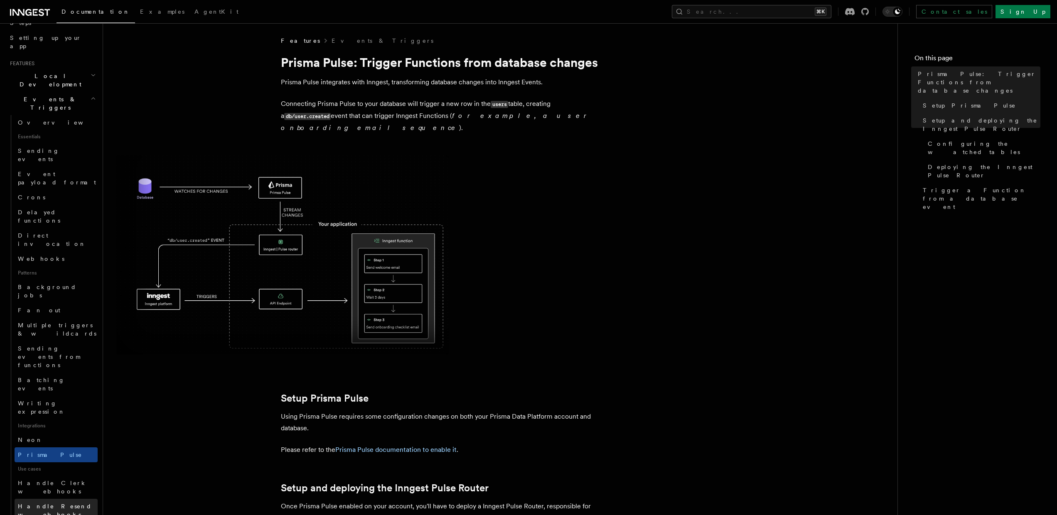
scroll to position [152, 0]
click at [60, 502] on span "Handle Resend webhooks" at bounding box center [55, 509] width 74 height 15
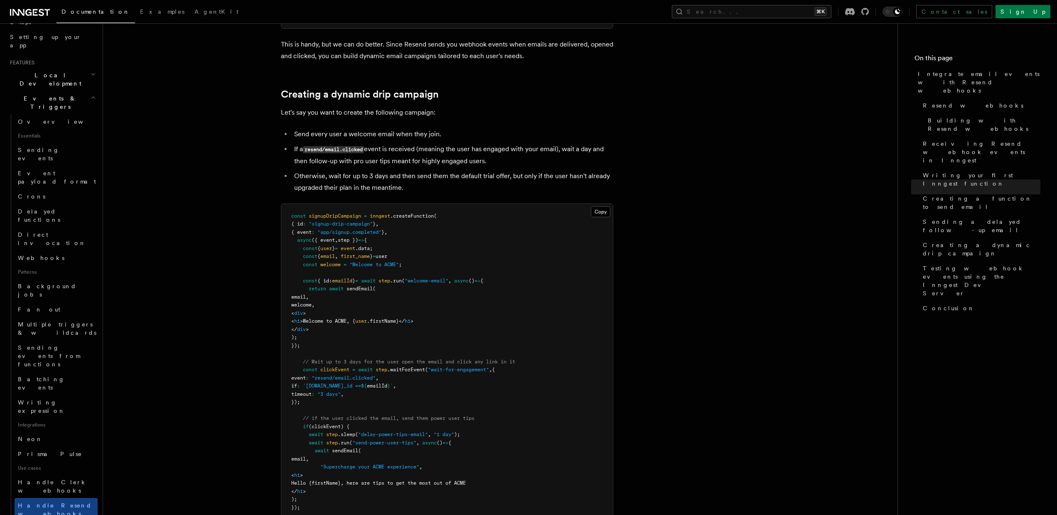
scroll to position [5281, 0]
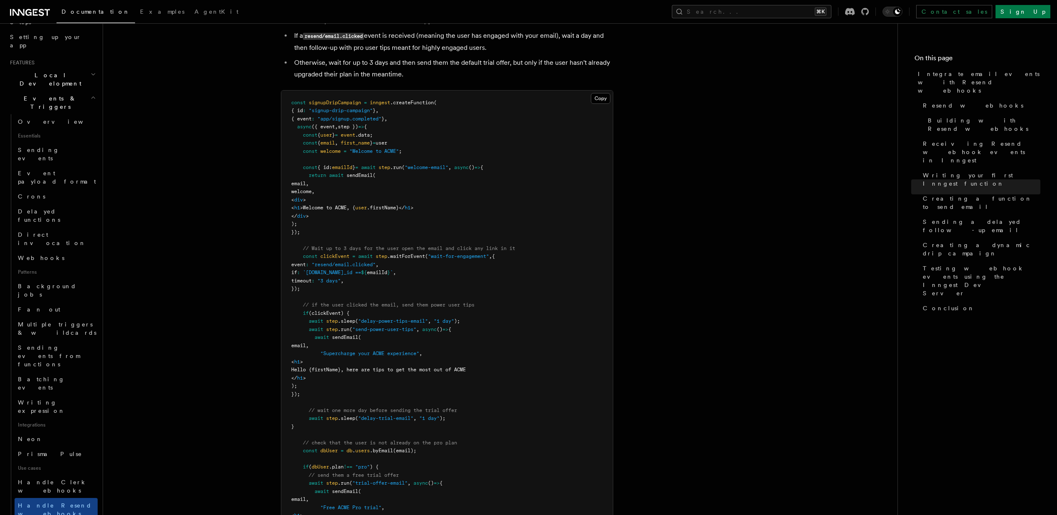
click at [490, 346] on pre "const signupDripCampaign = inngest .createFunction ( { id : "signup-drip-campai…" at bounding box center [447, 338] width 332 height 495
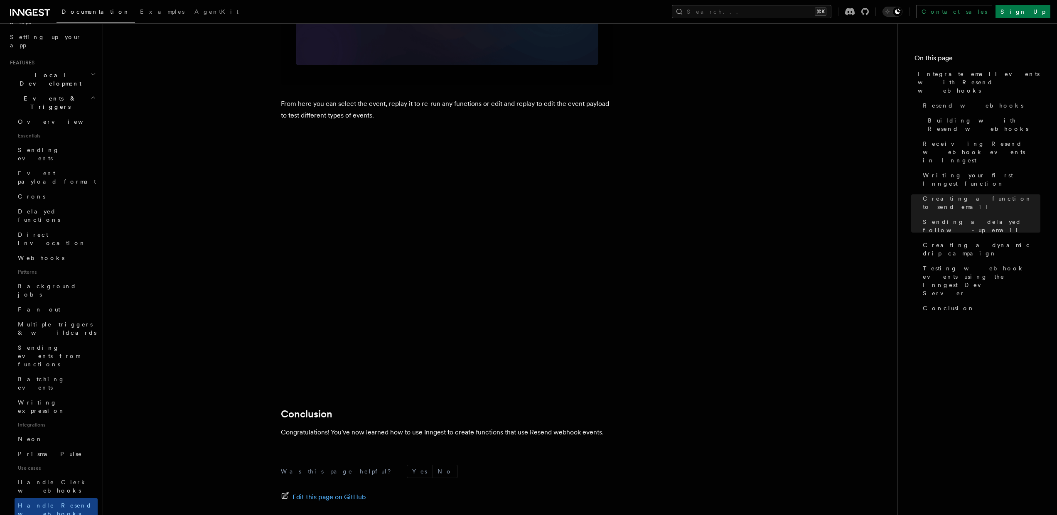
scroll to position [6557, 0]
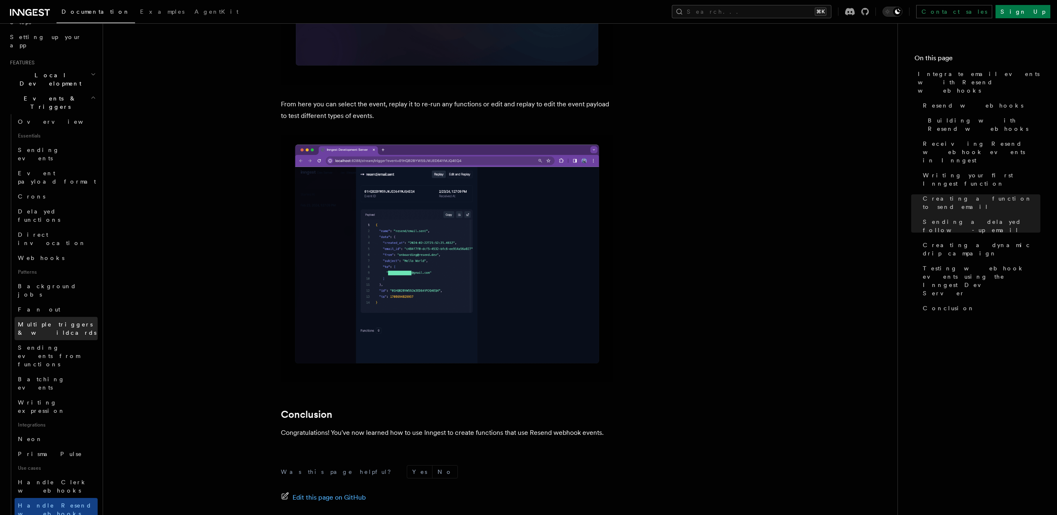
click at [64, 321] on span "Multiple triggers & wildcards" at bounding box center [57, 328] width 79 height 15
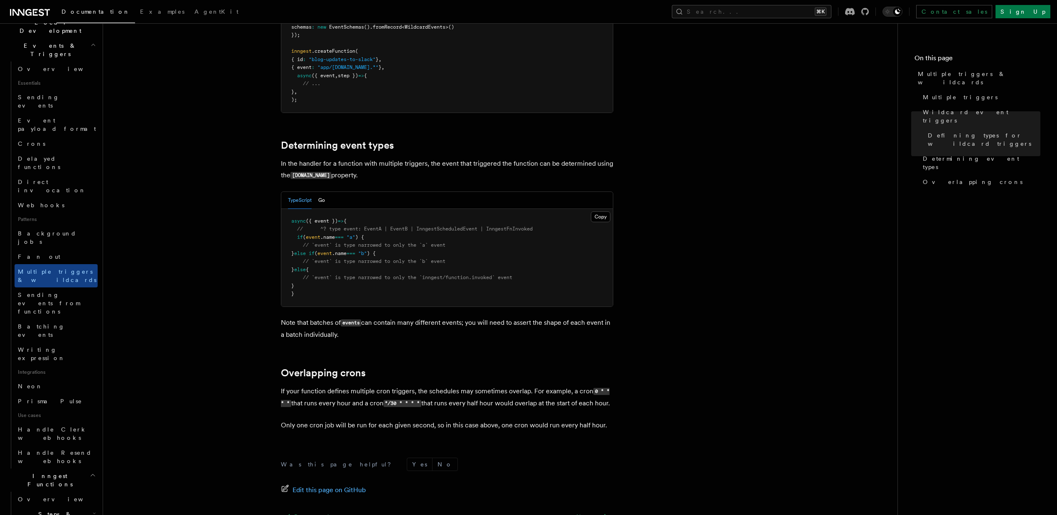
scroll to position [231, 0]
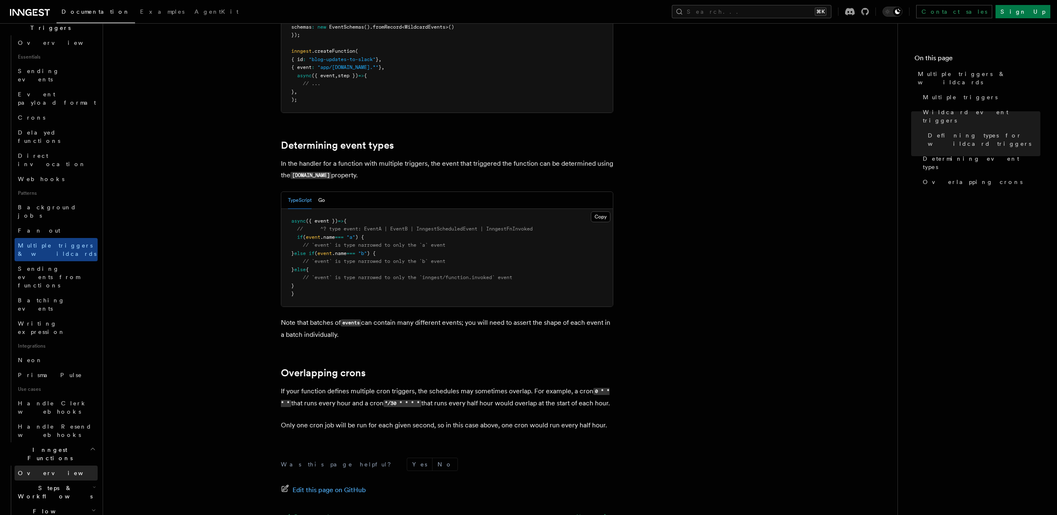
click at [50, 466] on link "Overview" at bounding box center [56, 473] width 83 height 15
